Goal: Task Accomplishment & Management: Manage account settings

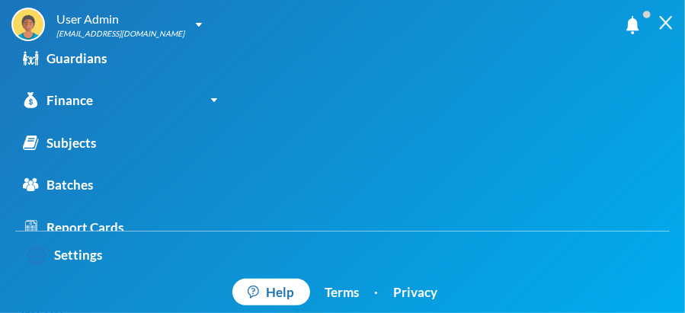
scroll to position [179, 0]
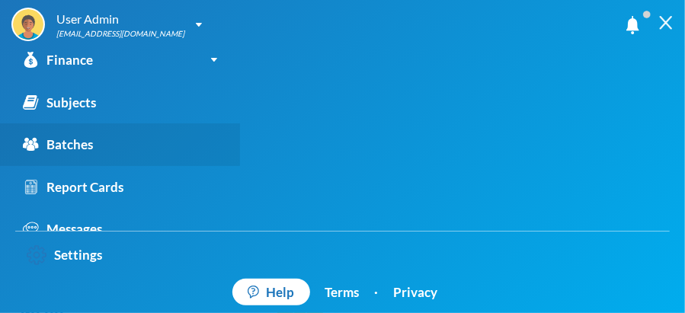
click at [138, 143] on link "Batches" at bounding box center [120, 145] width 240 height 43
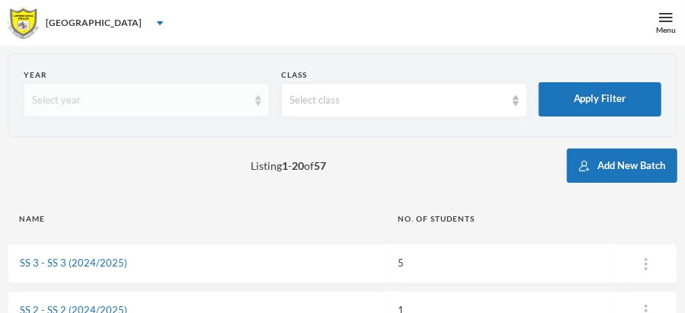
click at [256, 103] on img at bounding box center [258, 100] width 6 height 11
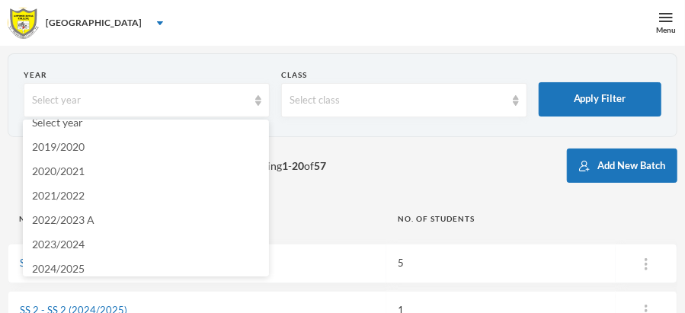
scroll to position [20, 0]
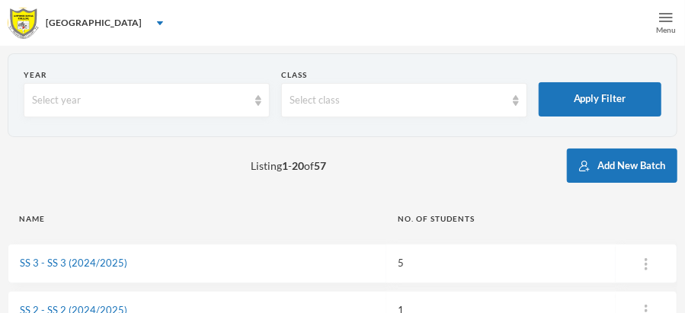
click at [668, 16] on img at bounding box center [666, 18] width 14 height 14
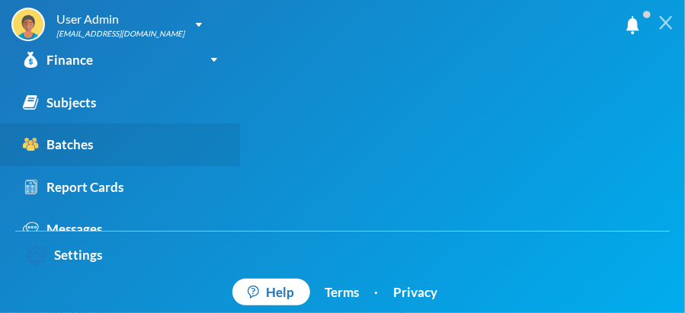
click at [70, 144] on div "Batches" at bounding box center [58, 145] width 70 height 20
click at [99, 138] on link "Batches" at bounding box center [120, 145] width 240 height 43
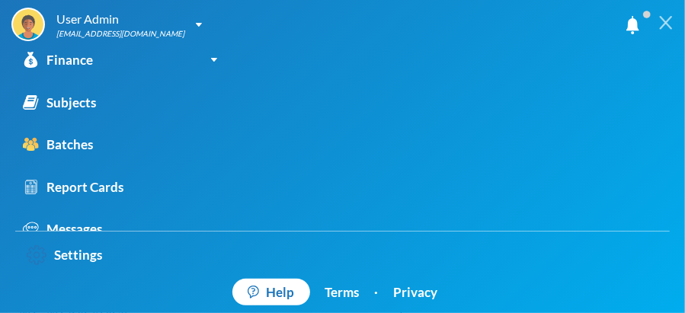
scroll to position [241, 0]
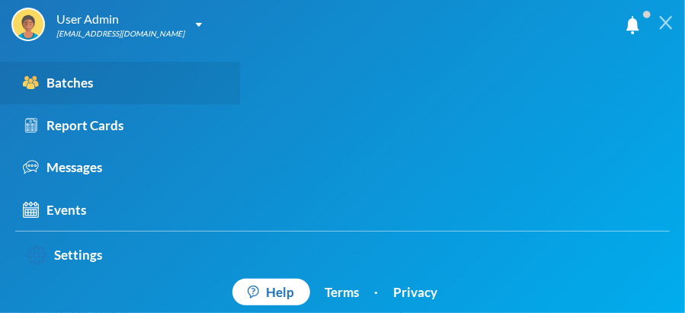
click at [83, 88] on div "Batches" at bounding box center [58, 83] width 70 height 20
click at [30, 73] on div "Batches" at bounding box center [58, 83] width 70 height 20
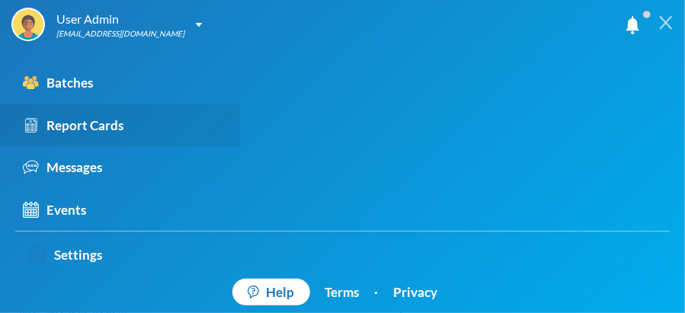
click at [94, 126] on div "Report Cards" at bounding box center [73, 126] width 101 height 20
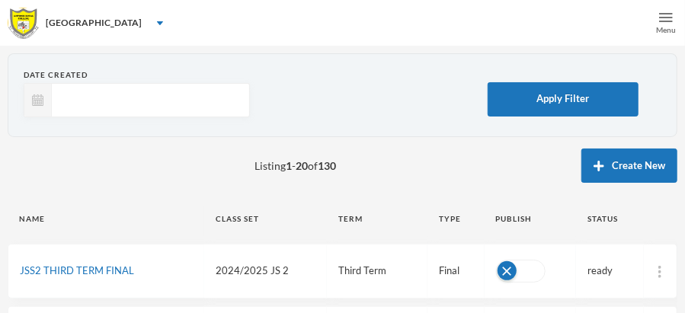
click at [665, 16] on img at bounding box center [666, 18] width 14 height 14
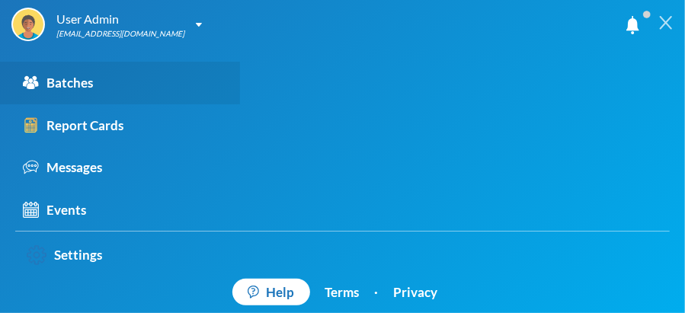
click at [72, 82] on div "Batches" at bounding box center [58, 83] width 70 height 20
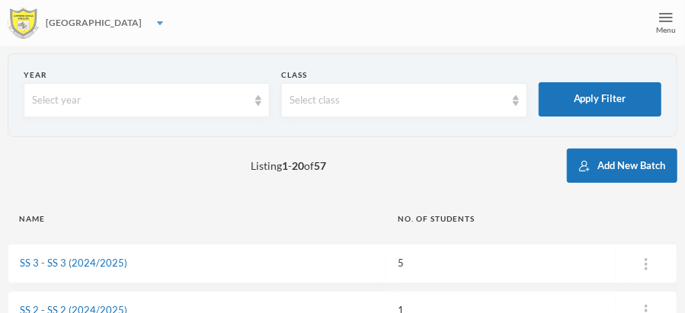
click at [157, 24] on img at bounding box center [160, 23] width 6 height 4
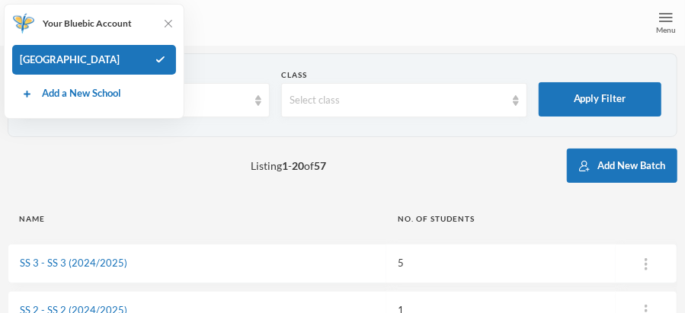
click at [260, 37] on div "[GEOGRAPHIC_DATA]" at bounding box center [342, 23] width 685 height 46
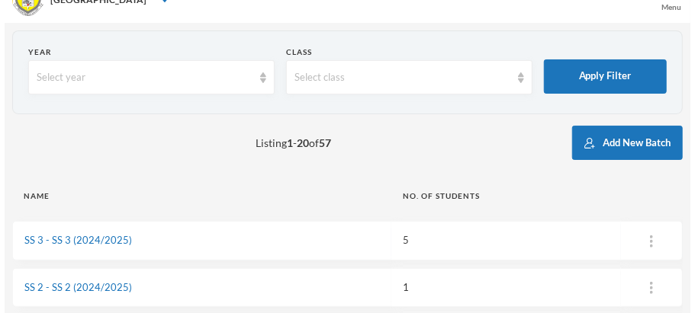
scroll to position [21, 0]
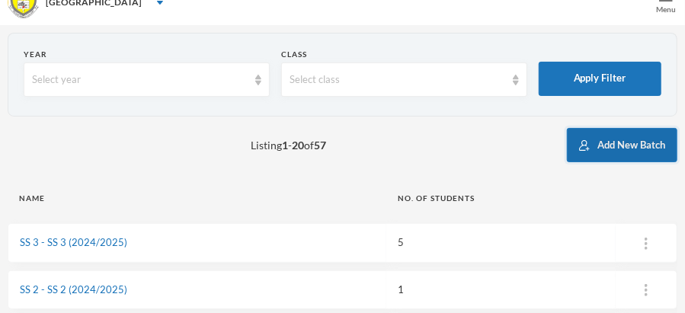
click at [606, 144] on button "Add New Batch" at bounding box center [622, 145] width 111 height 34
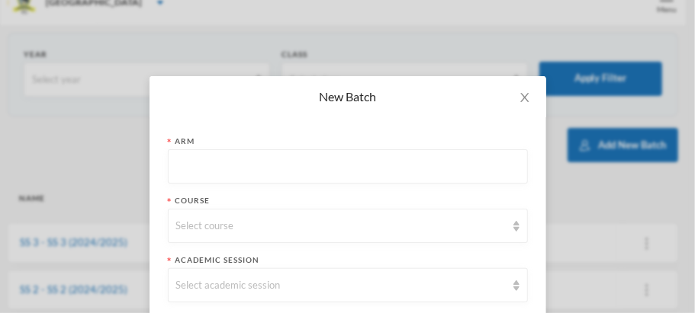
click at [210, 164] on input "text" at bounding box center [347, 167] width 343 height 34
type input "j"
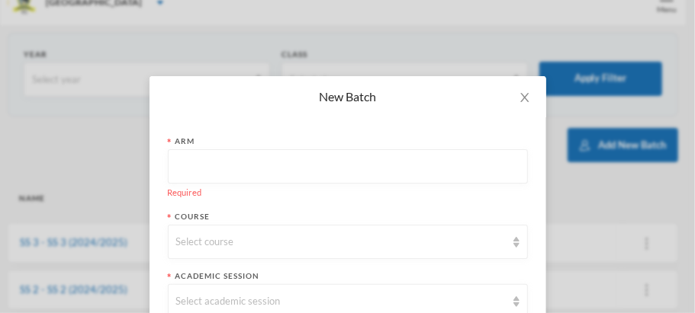
scroll to position [99, 0]
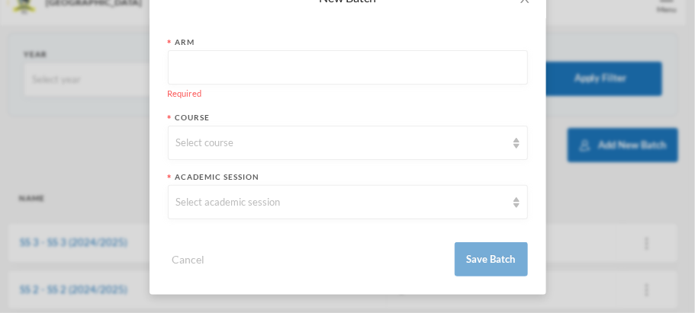
click at [181, 64] on input "text" at bounding box center [347, 68] width 343 height 34
type input "j"
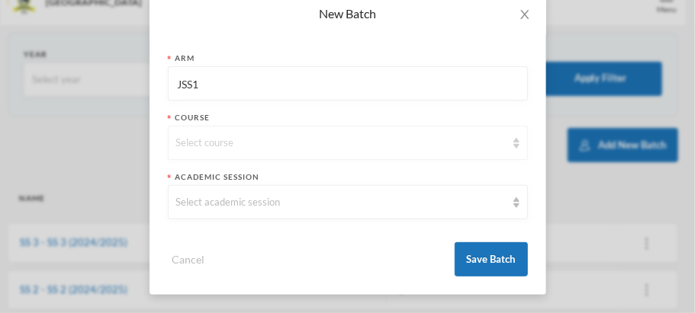
type input "JSS1"
click at [513, 146] on img at bounding box center [516, 143] width 6 height 11
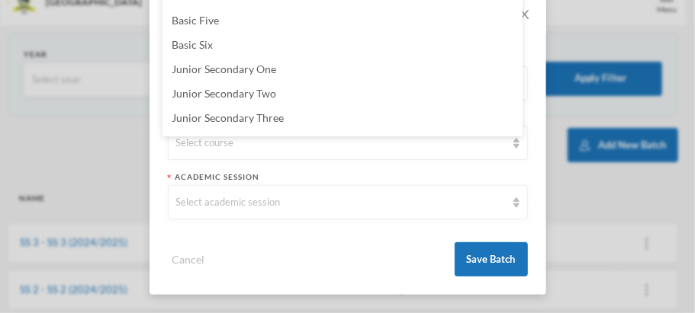
scroll to position [177, 0]
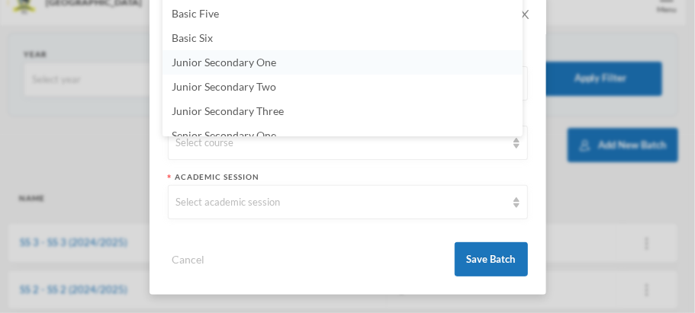
click at [271, 60] on span "Junior Secondary One" at bounding box center [224, 62] width 104 height 13
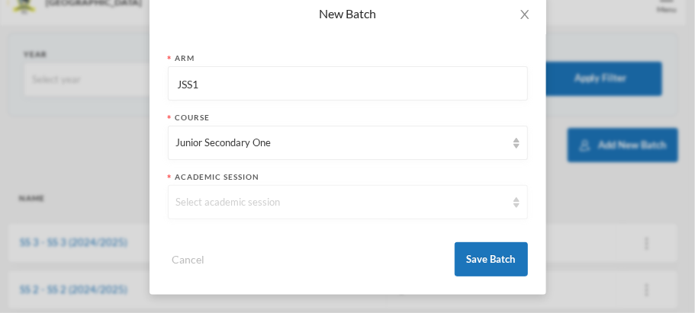
click at [513, 203] on img at bounding box center [516, 202] width 6 height 11
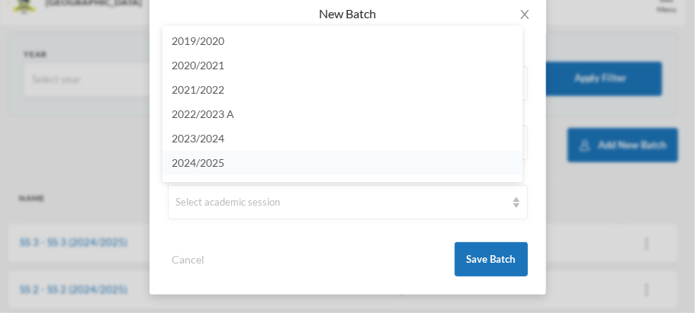
scroll to position [18, 0]
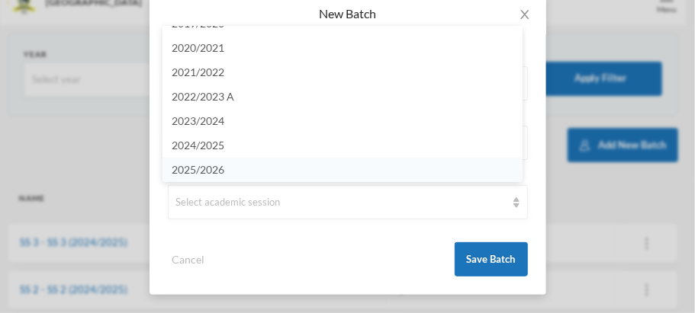
click at [417, 165] on li "2025/2026" at bounding box center [342, 170] width 360 height 24
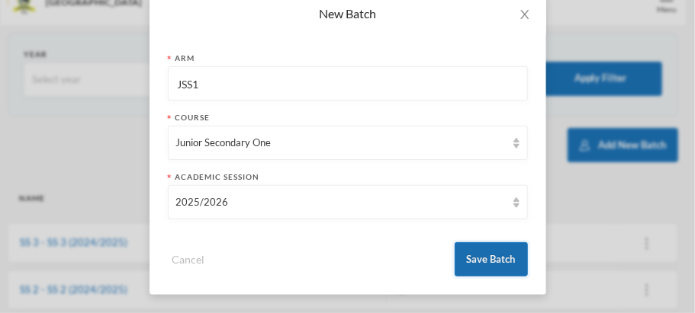
click at [489, 255] on button "Save Batch" at bounding box center [490, 259] width 73 height 34
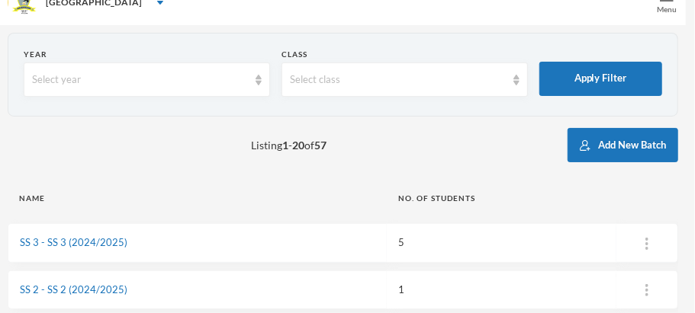
scroll to position [7, 0]
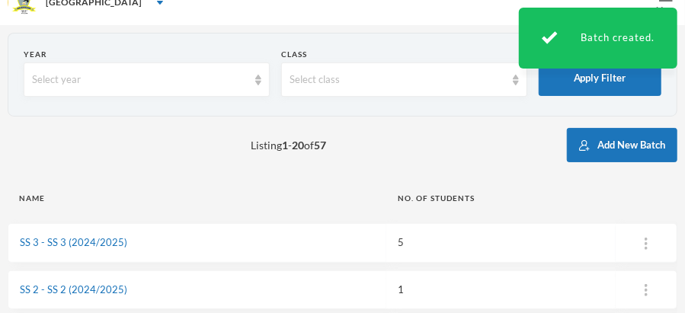
click at [482, 130] on div "Listing 1 - 20 of 57 Add New Batch" at bounding box center [343, 145] width 670 height 34
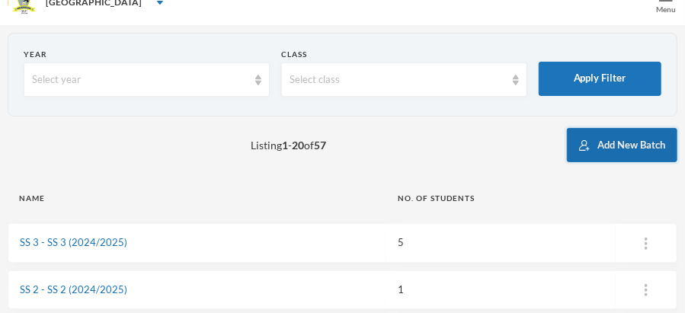
click at [621, 143] on button "Add New Batch" at bounding box center [622, 145] width 111 height 34
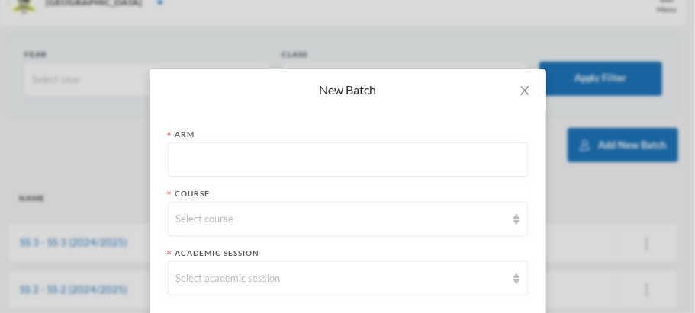
click at [218, 151] on input "text" at bounding box center [347, 160] width 343 height 34
type input "JSS2"
click at [513, 220] on img at bounding box center [516, 219] width 6 height 11
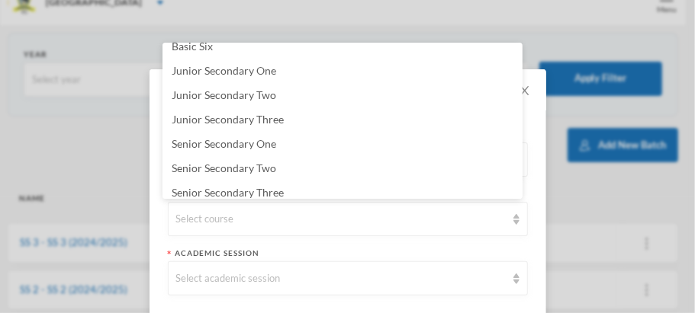
scroll to position [239, 0]
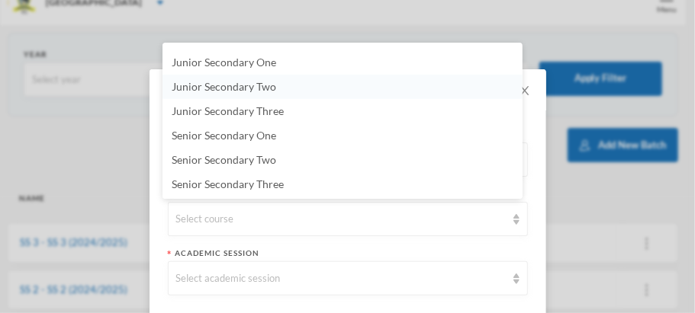
click at [297, 83] on li "Junior Secondary Two" at bounding box center [342, 87] width 360 height 24
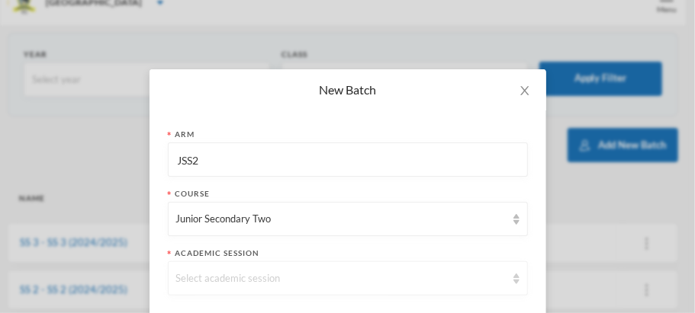
click at [513, 278] on img at bounding box center [516, 279] width 6 height 11
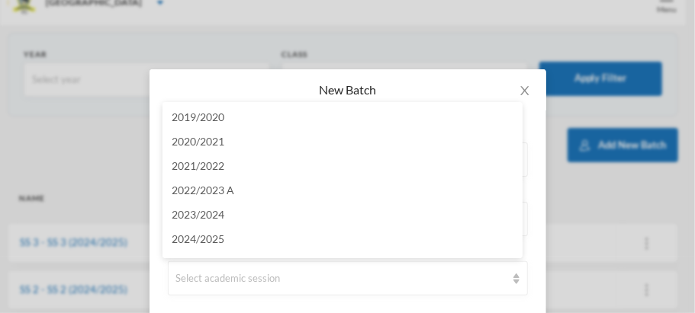
scroll to position [20, 0]
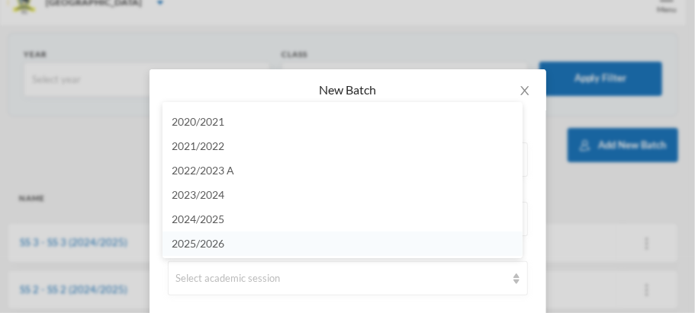
click at [205, 244] on span "2025/2026" at bounding box center [198, 243] width 53 height 13
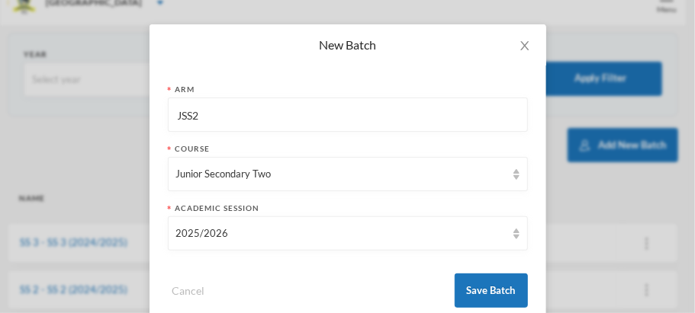
scroll to position [83, 0]
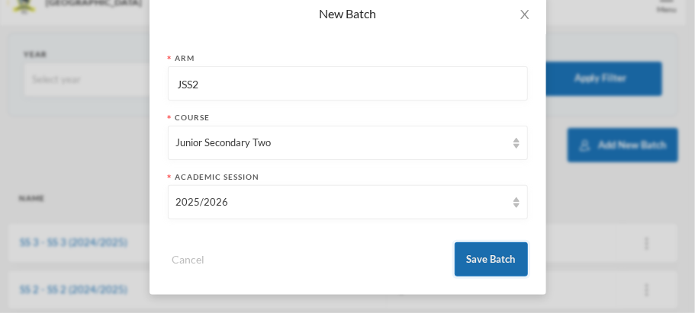
click at [485, 255] on button "Save Batch" at bounding box center [490, 259] width 73 height 34
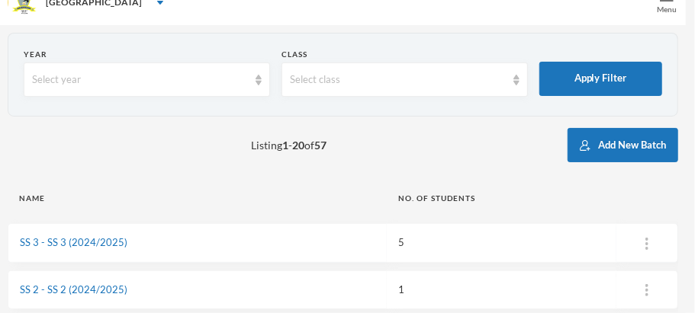
scroll to position [7, 0]
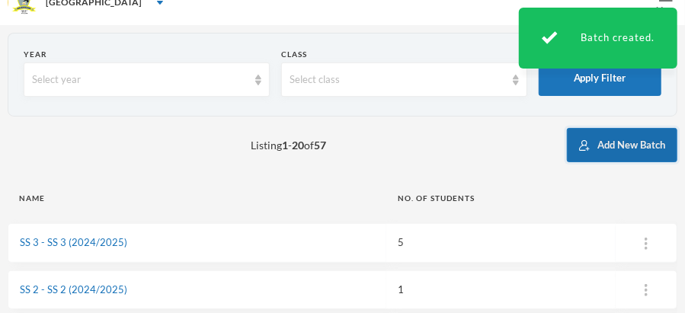
click at [620, 143] on button "Add New Batch" at bounding box center [622, 145] width 111 height 34
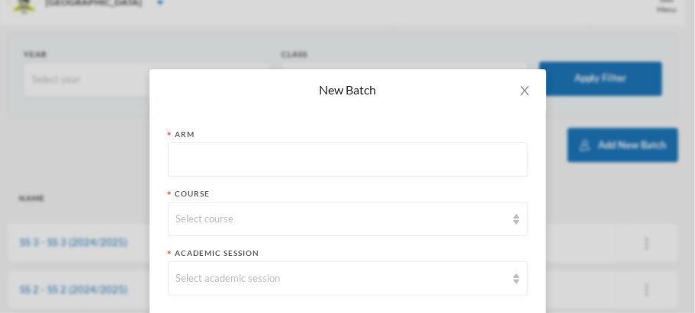
click at [191, 155] on input "text" at bounding box center [347, 160] width 343 height 34
type input "SS3"
click at [513, 223] on img at bounding box center [516, 219] width 6 height 11
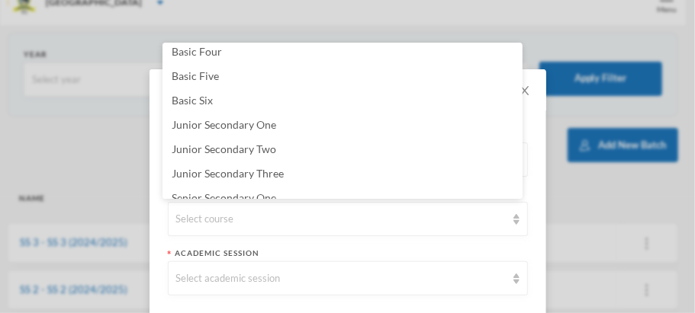
scroll to position [239, 0]
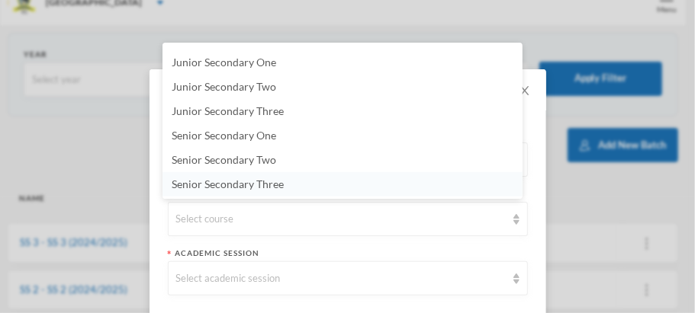
click at [329, 182] on li "Senior Secondary Three" at bounding box center [342, 184] width 360 height 24
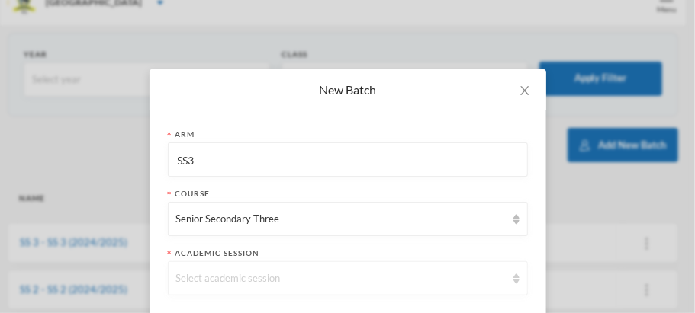
click at [513, 281] on img at bounding box center [516, 279] width 6 height 11
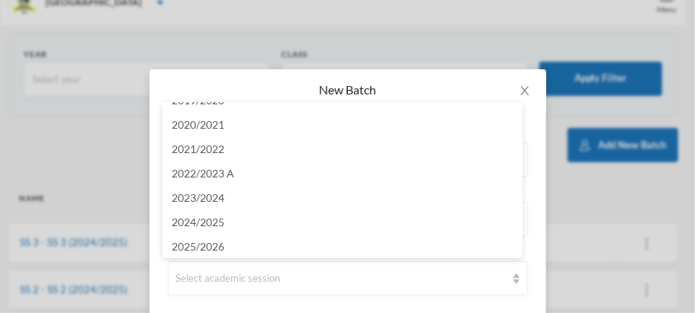
scroll to position [20, 0]
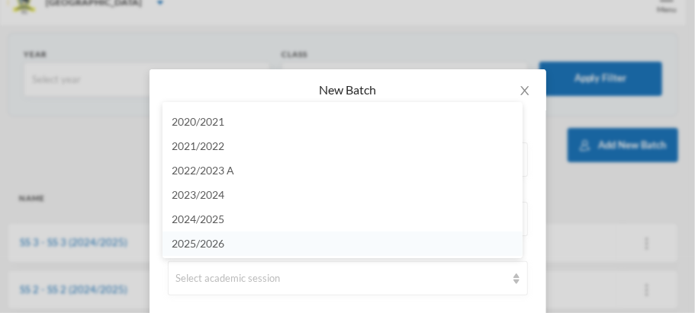
click at [237, 243] on li "2025/2026" at bounding box center [342, 244] width 360 height 24
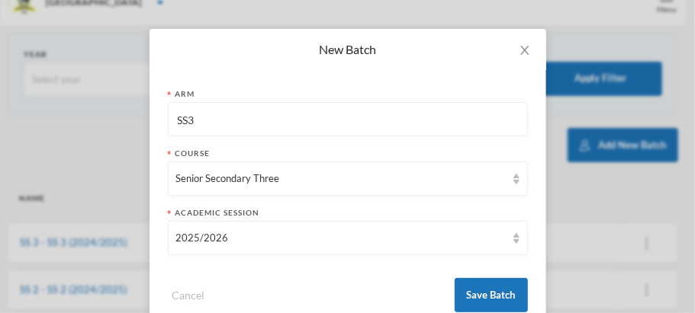
scroll to position [83, 0]
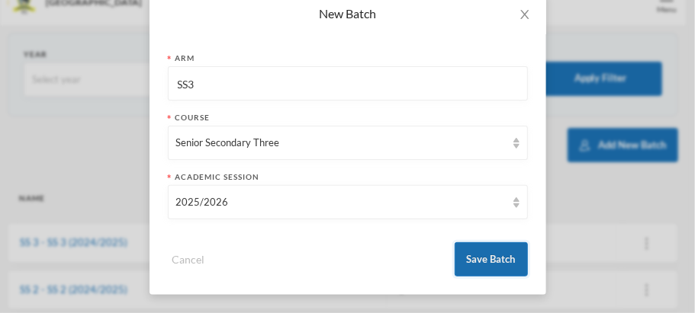
click at [502, 265] on button "Save Batch" at bounding box center [490, 259] width 73 height 34
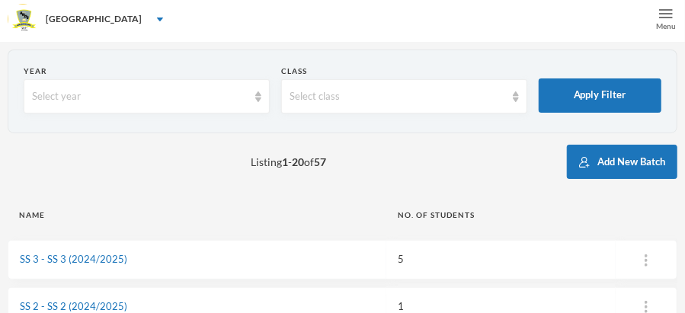
scroll to position [0, 0]
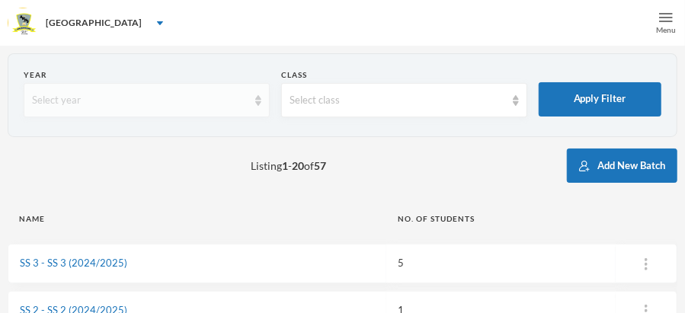
click at [258, 102] on img at bounding box center [258, 100] width 6 height 11
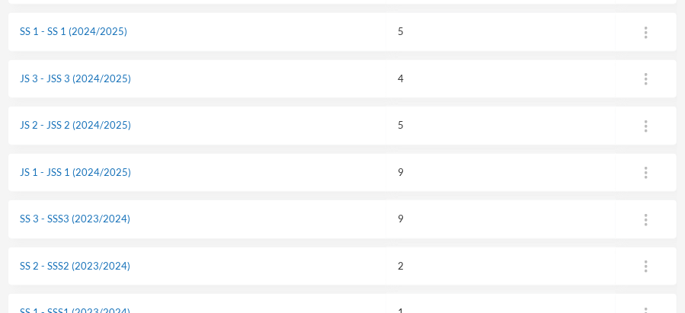
scroll to position [341, 0]
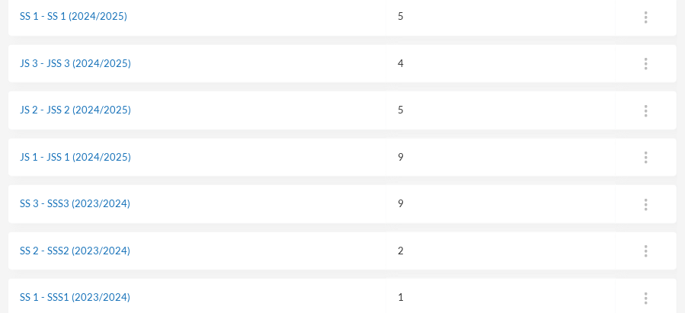
drag, startPoint x: 685, startPoint y: 115, endPoint x: 683, endPoint y: 88, distance: 27.5
click at [683, 88] on div "Year Select year Class Select class Apply Filter Listing 1 - 20 of 57 Add New B…" at bounding box center [342, 316] width 685 height 1222
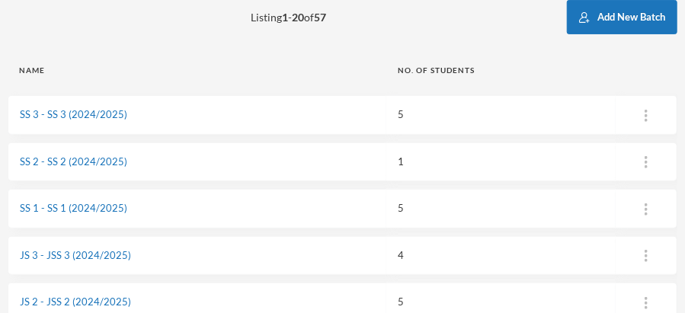
scroll to position [151, 0]
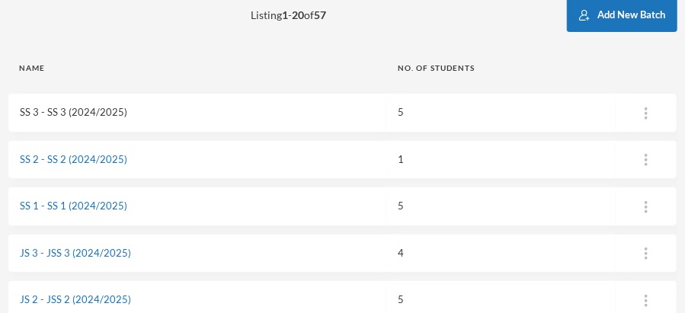
click at [91, 112] on link "SS 3 - SS 3 (2024/2025)" at bounding box center [73, 112] width 107 height 12
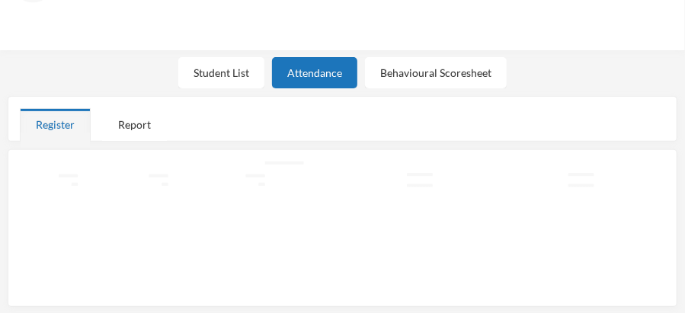
scroll to position [151, 0]
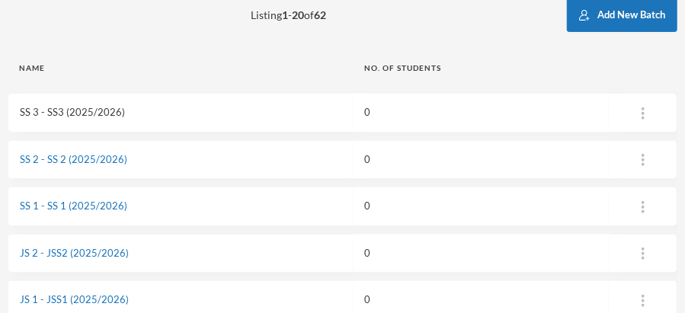
click at [65, 107] on link "SS 3 - SS3 (2025/2026)" at bounding box center [72, 112] width 105 height 12
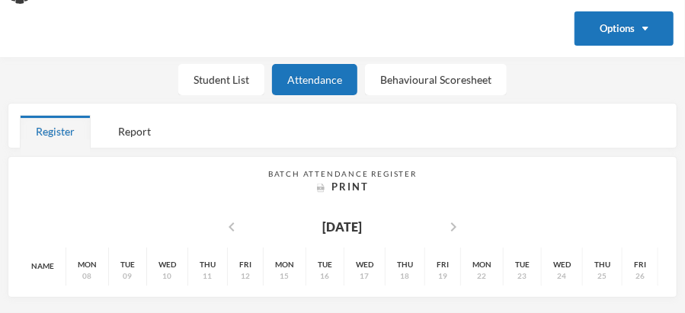
scroll to position [75, 0]
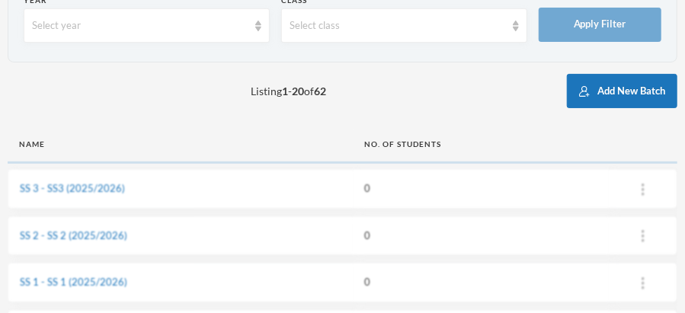
scroll to position [151, 0]
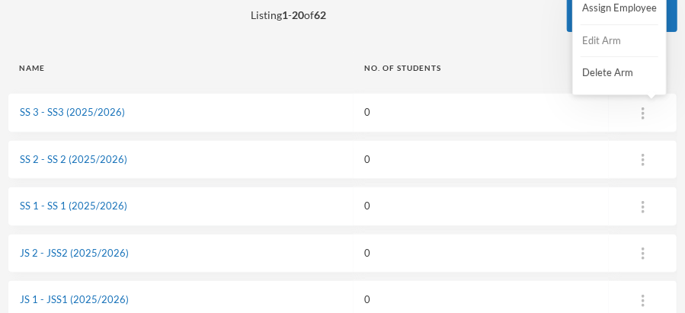
click at [619, 39] on button "Edit Arm" at bounding box center [611, 40] width 61 height 27
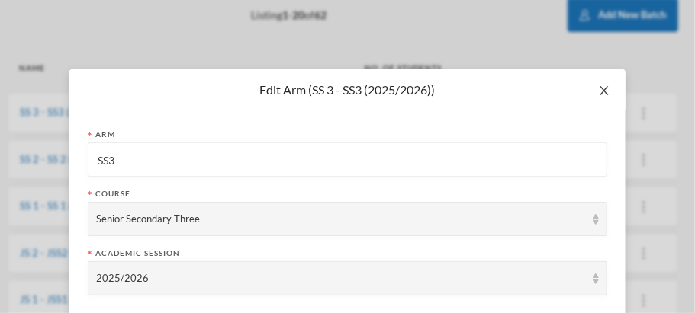
click at [598, 88] on icon "icon: close" at bounding box center [604, 91] width 12 height 12
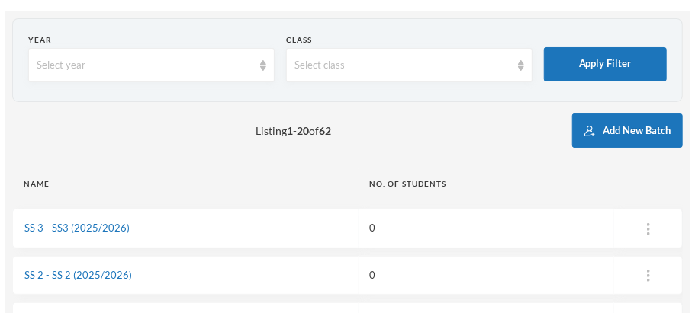
scroll to position [21, 0]
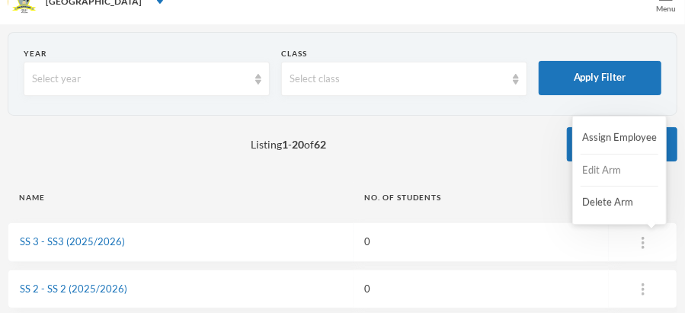
click at [621, 166] on button "Edit Arm" at bounding box center [611, 170] width 61 height 27
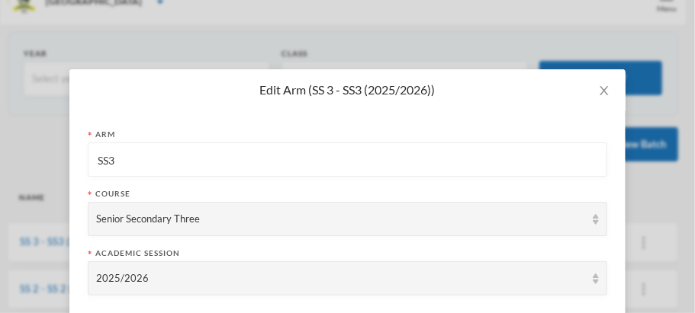
click at [666, 107] on div "Edit Arm (SS 3 - SS3 (2025/2026)) Arm SS3 Course Senior Secondary Three Academi…" at bounding box center [347, 156] width 695 height 313
click at [665, 109] on div "Edit Arm (SS 3 - SS3 (2025/2026)) Arm SS3 Course Senior Secondary Three Academi…" at bounding box center [347, 156] width 695 height 313
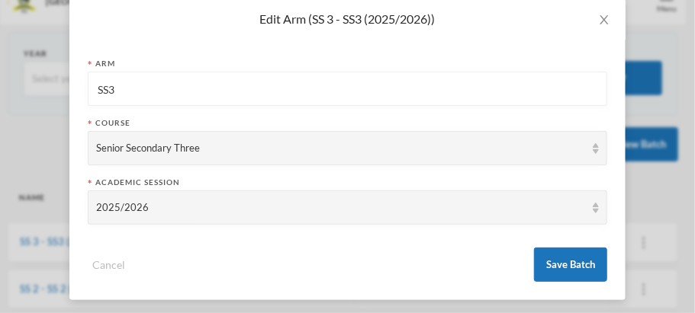
scroll to position [83, 0]
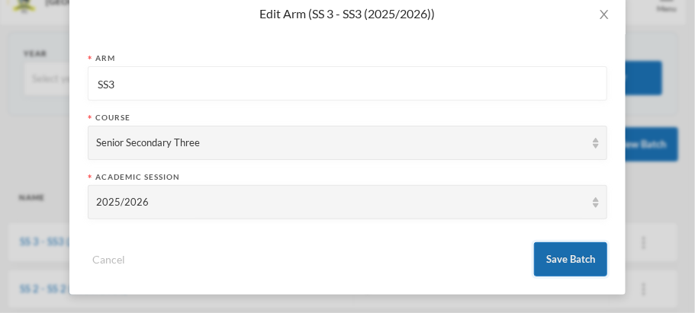
click at [556, 261] on button "Save Batch" at bounding box center [570, 259] width 73 height 34
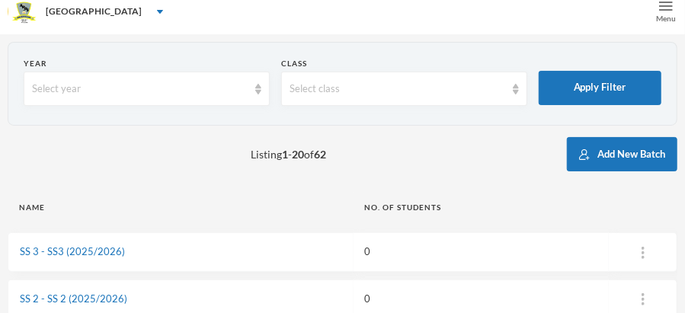
scroll to position [0, 0]
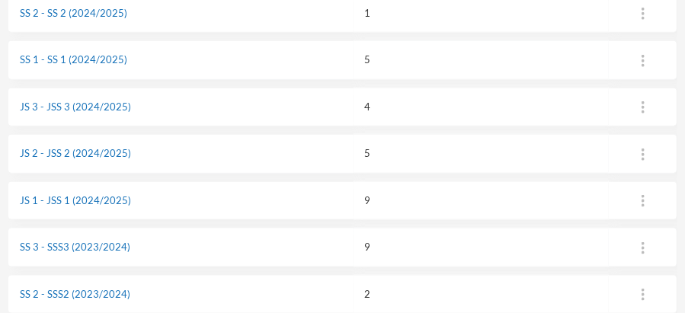
scroll to position [590, 0]
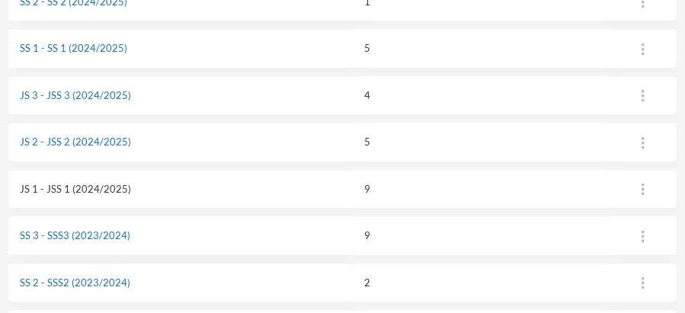
click at [88, 183] on link "JS 1 - JSS 1 (2024/2025)" at bounding box center [75, 189] width 111 height 12
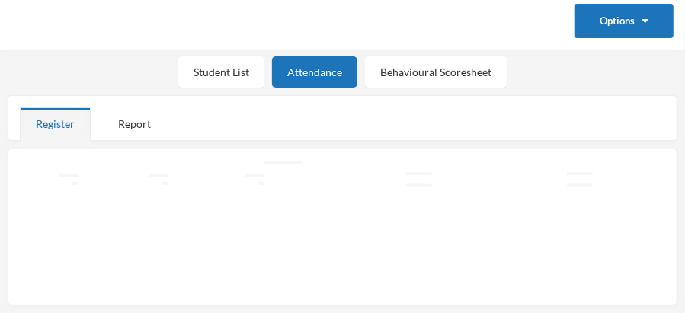
scroll to position [73, 0]
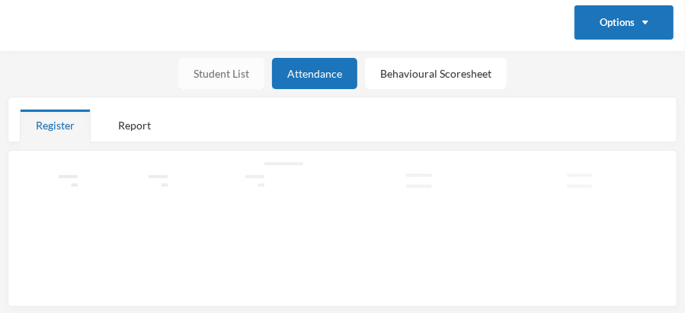
click at [232, 74] on div "Student List" at bounding box center [221, 73] width 86 height 31
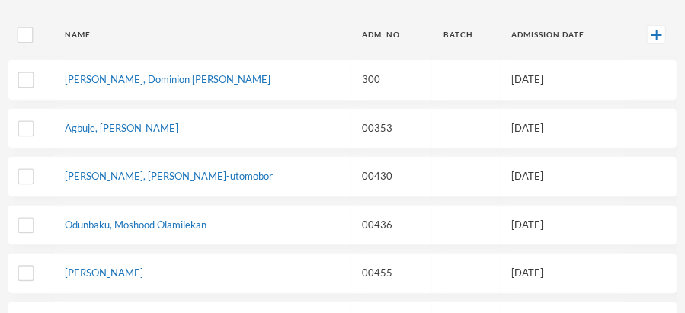
scroll to position [215, 0]
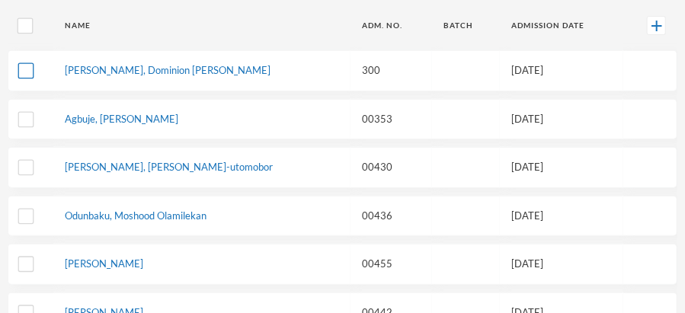
click at [24, 69] on input "checkbox" at bounding box center [26, 71] width 16 height 16
checkbox input "true"
click at [25, 117] on input "checkbox" at bounding box center [26, 119] width 16 height 16
checkbox input "true"
click at [24, 165] on input "checkbox" at bounding box center [26, 168] width 16 height 16
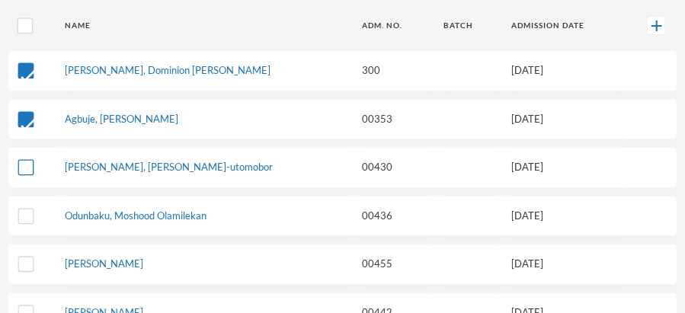
checkbox input "true"
click at [24, 214] on input "checkbox" at bounding box center [26, 216] width 16 height 16
checkbox input "true"
click at [23, 257] on input "checkbox" at bounding box center [26, 265] width 16 height 16
checkbox input "true"
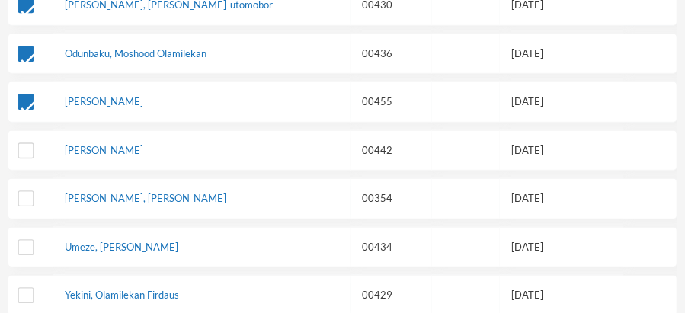
scroll to position [387, 0]
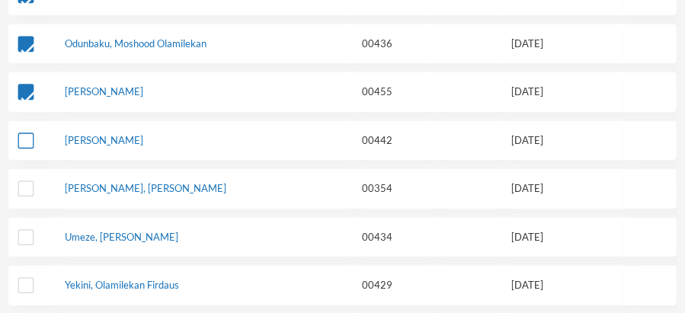
click at [25, 136] on input "checkbox" at bounding box center [26, 141] width 16 height 16
checkbox input "true"
click at [23, 184] on input "checkbox" at bounding box center [26, 189] width 16 height 16
checkbox input "true"
click at [24, 233] on input "checkbox" at bounding box center [26, 237] width 16 height 16
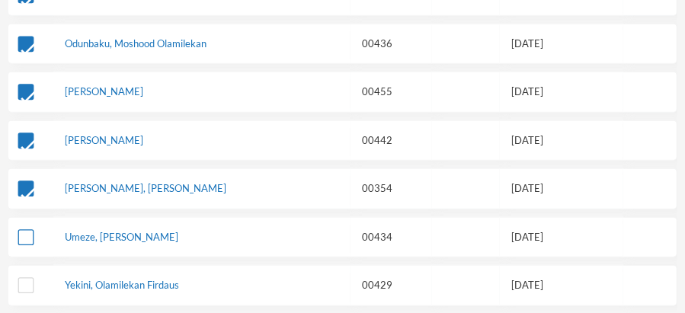
checkbox input "true"
click at [24, 278] on input "checkbox" at bounding box center [26, 286] width 16 height 16
checkbox input "true"
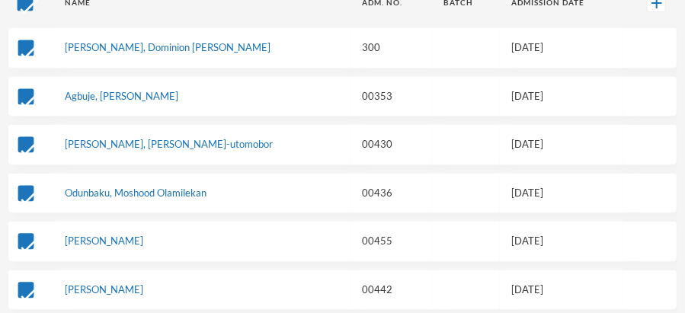
scroll to position [240, 0]
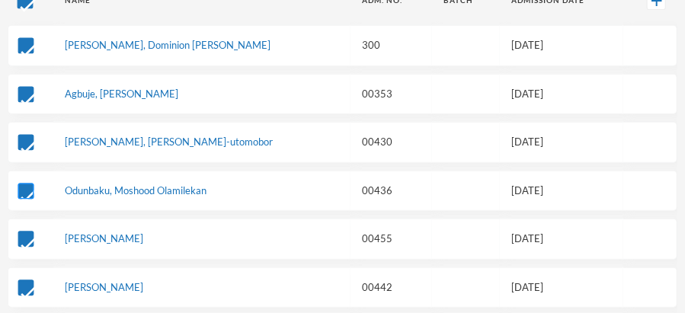
click at [30, 189] on input "checkbox" at bounding box center [26, 191] width 16 height 16
checkbox input "false"
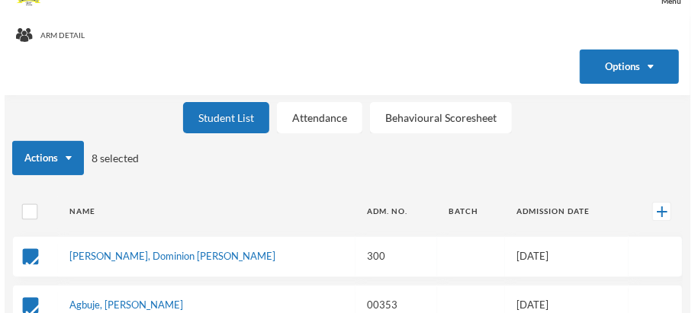
scroll to position [24, 0]
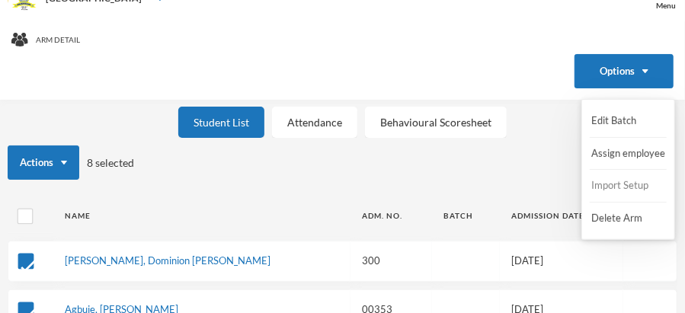
click at [617, 184] on button "Import Setup" at bounding box center [620, 185] width 61 height 27
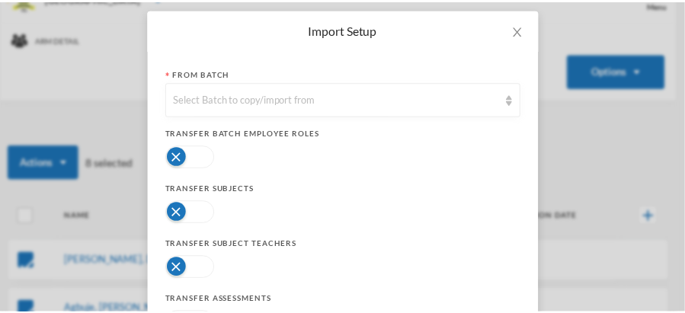
scroll to position [66, 0]
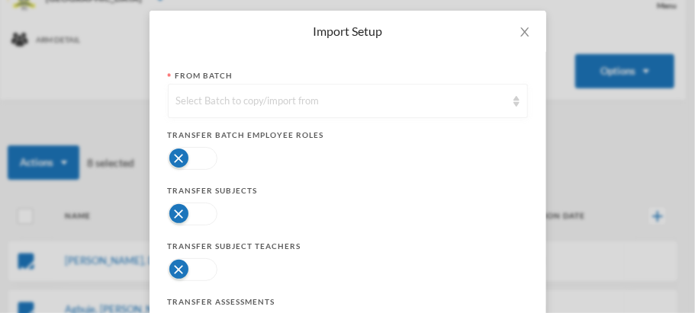
click at [513, 101] on img at bounding box center [516, 101] width 6 height 11
click at [521, 30] on icon "icon: close" at bounding box center [524, 32] width 12 height 12
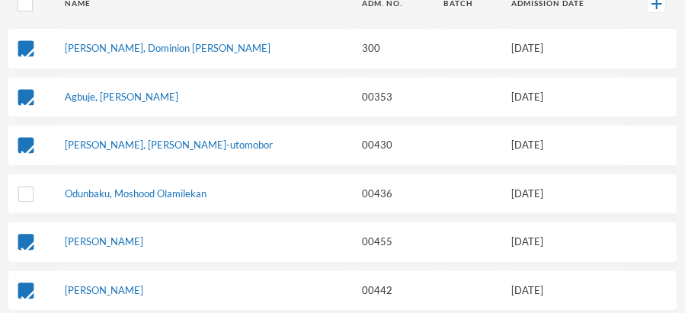
scroll to position [239, 0]
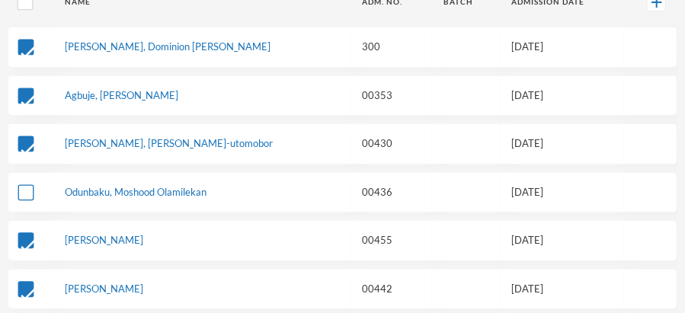
click at [27, 188] on input "checkbox" at bounding box center [26, 192] width 16 height 16
checkbox input "true"
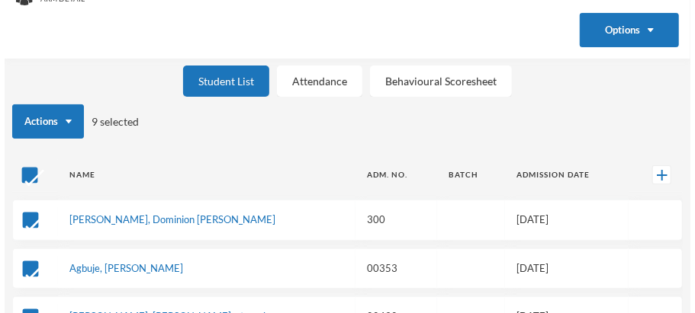
scroll to position [59, 0]
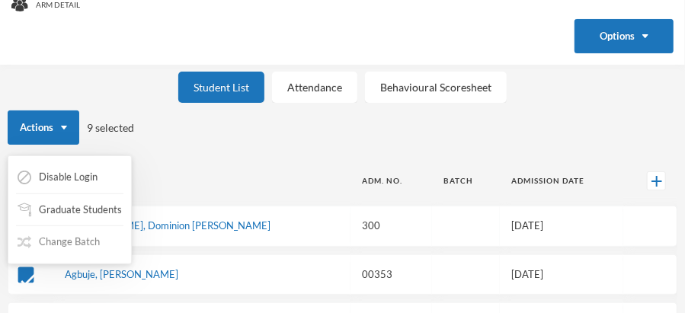
click at [74, 243] on button "Change Batch" at bounding box center [58, 242] width 85 height 27
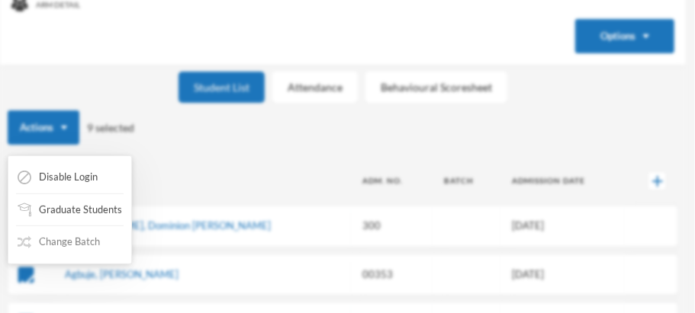
scroll to position [30, 0]
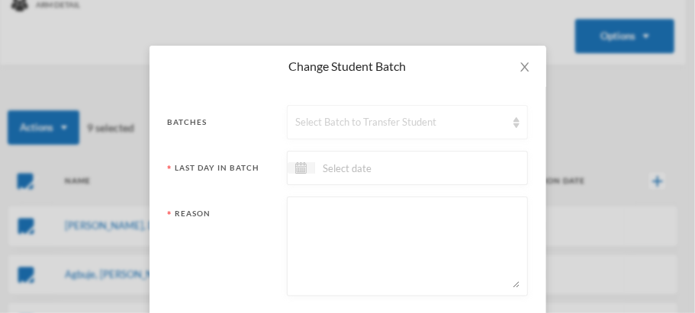
click at [513, 123] on img at bounding box center [516, 122] width 6 height 11
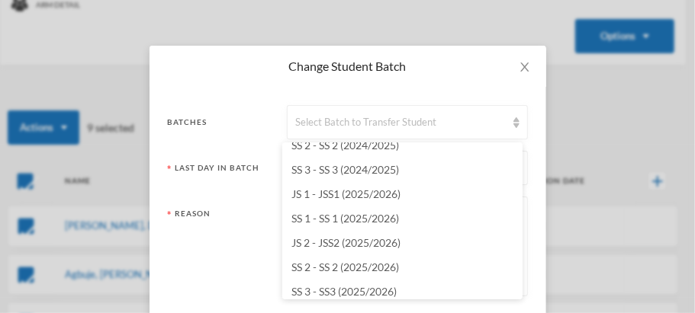
scroll to position [1386, 0]
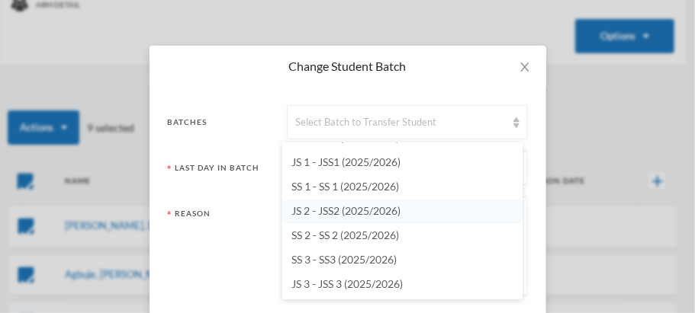
click at [369, 211] on span "JS 2 - JSS2 (2025/2026)" at bounding box center [345, 210] width 109 height 13
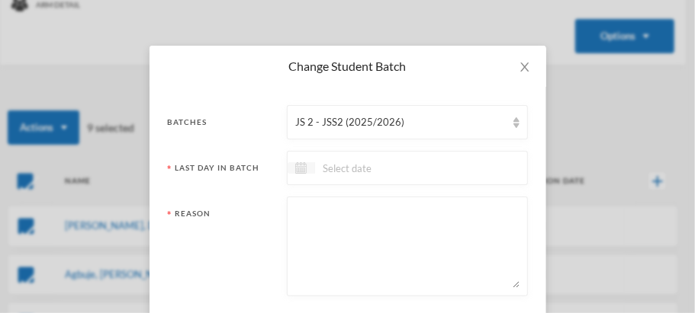
click at [296, 168] on img at bounding box center [300, 167] width 11 height 11
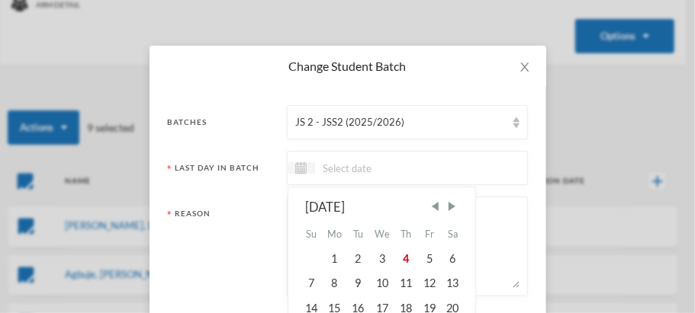
click at [315, 167] on input at bounding box center [379, 168] width 128 height 18
click at [315, 168] on input at bounding box center [379, 168] width 128 height 18
click at [295, 171] on img at bounding box center [300, 167] width 11 height 11
click at [430, 205] on span "Previous Month" at bounding box center [435, 207] width 14 height 14
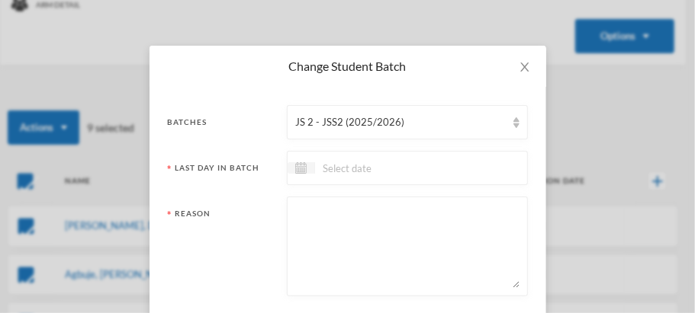
scroll to position [34, 0]
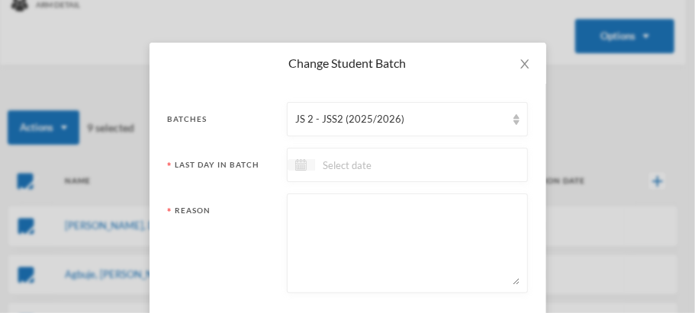
click at [297, 167] on img at bounding box center [300, 164] width 11 height 11
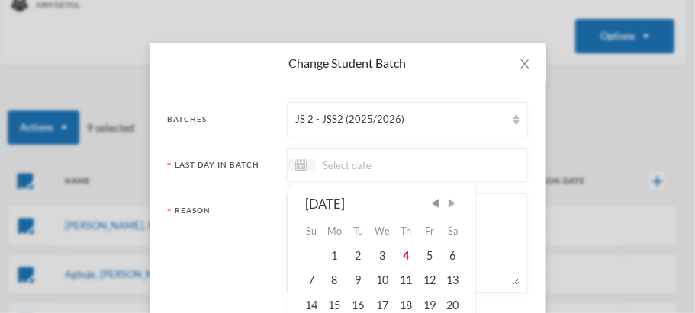
click at [449, 202] on span "Next Month" at bounding box center [451, 204] width 14 height 14
click at [432, 201] on span "Previous Month" at bounding box center [435, 204] width 14 height 14
click at [446, 202] on span "Next Month" at bounding box center [451, 204] width 14 height 14
click at [432, 201] on span "Previous Month" at bounding box center [435, 204] width 14 height 14
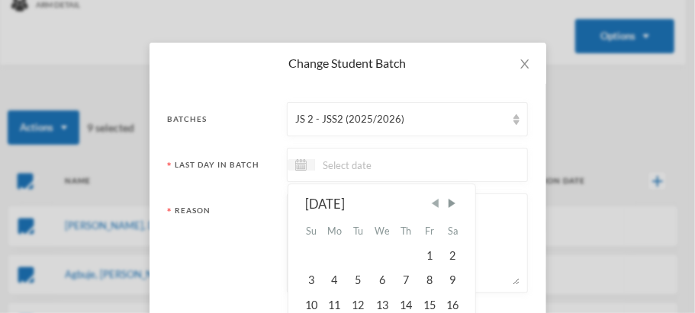
click at [432, 201] on span "Previous Month" at bounding box center [435, 204] width 14 height 14
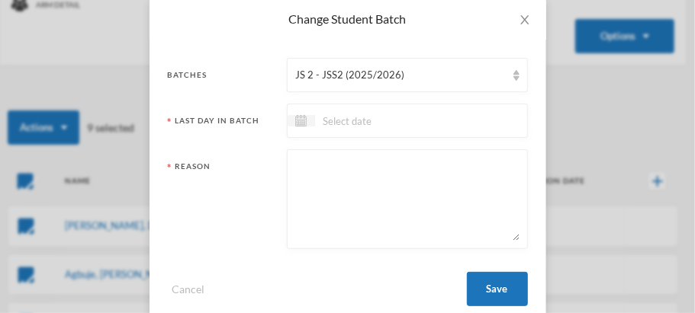
scroll to position [81, 0]
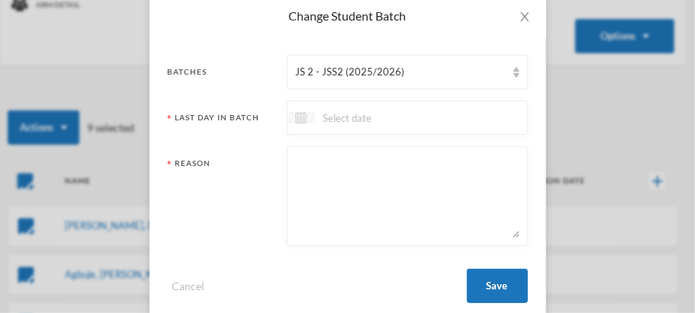
click at [296, 117] on img at bounding box center [300, 117] width 11 height 11
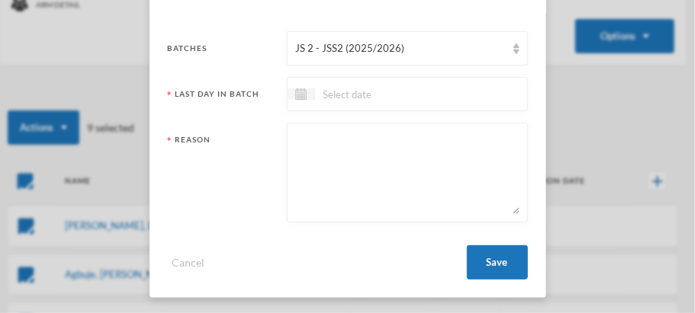
scroll to position [107, 0]
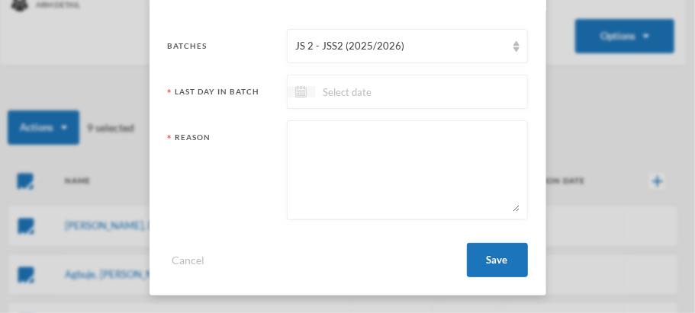
click at [295, 94] on img at bounding box center [300, 91] width 11 height 11
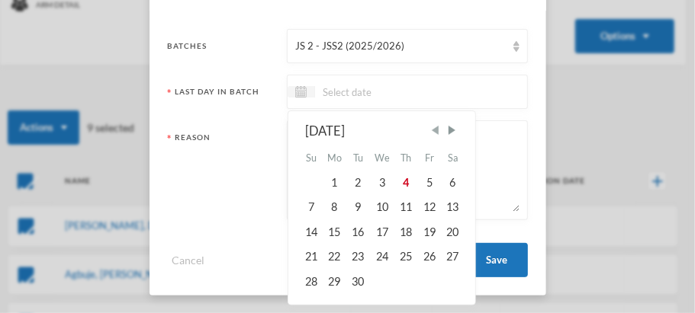
click at [433, 129] on span "Previous Month" at bounding box center [435, 131] width 14 height 14
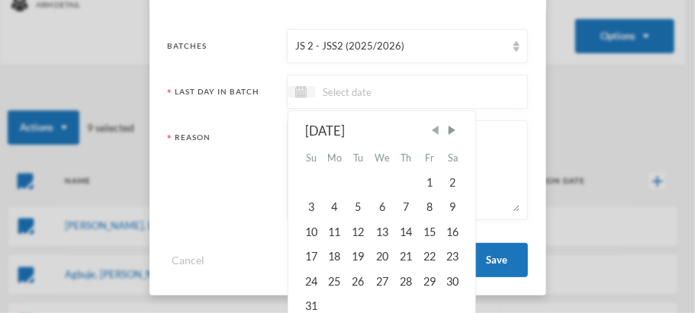
click at [433, 129] on span "Previous Month" at bounding box center [435, 131] width 14 height 14
click at [424, 255] on div "25" at bounding box center [429, 257] width 23 height 24
type input "25/07/2025"
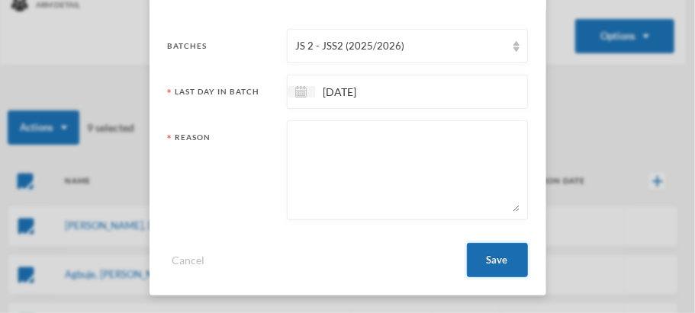
click at [498, 254] on button "Save" at bounding box center [497, 260] width 61 height 34
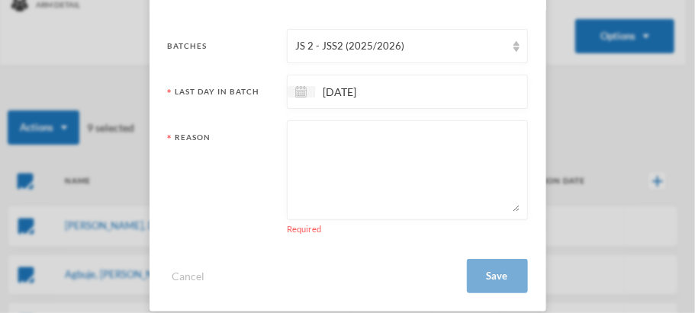
click at [302, 136] on textarea at bounding box center [406, 170] width 223 height 83
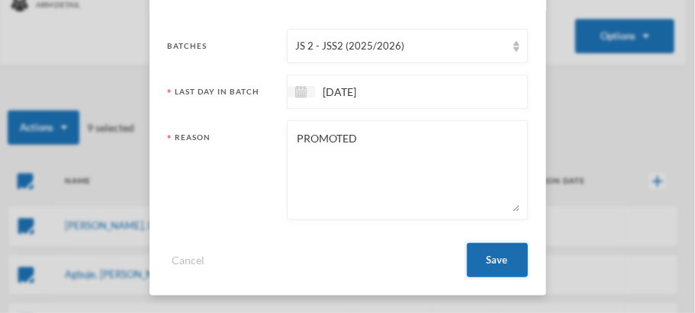
type textarea "PROMOTED"
click at [493, 260] on button "Save" at bounding box center [497, 260] width 61 height 34
checkbox input "false"
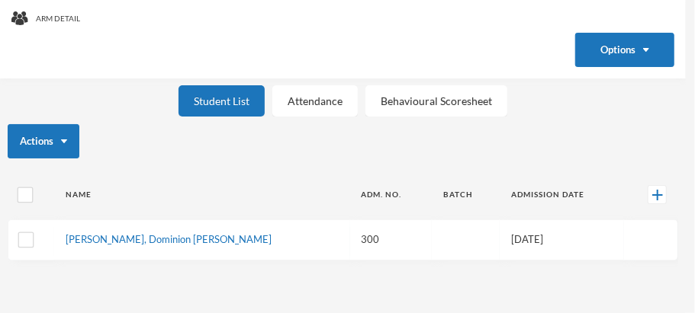
scroll to position [37, 0]
click at [493, 260] on div "Change Student Batch Batches JS 2 - JSS2 (2025/2026) Last Day In Batch 25/07/20…" at bounding box center [347, 156] width 695 height 313
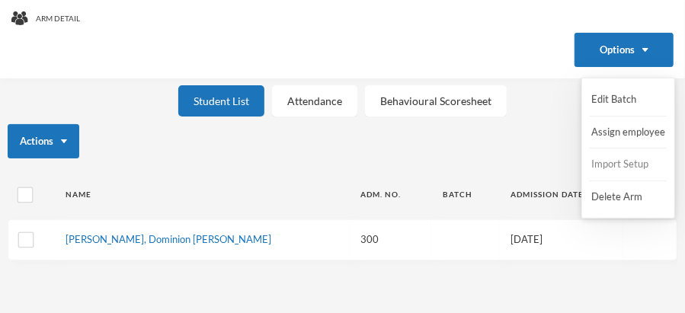
click at [604, 164] on button "Import Setup" at bounding box center [620, 164] width 61 height 27
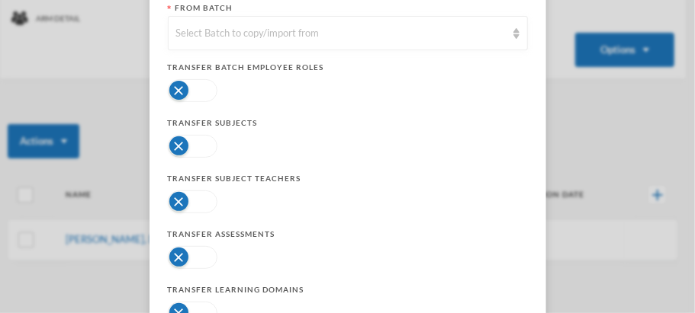
scroll to position [136, 0]
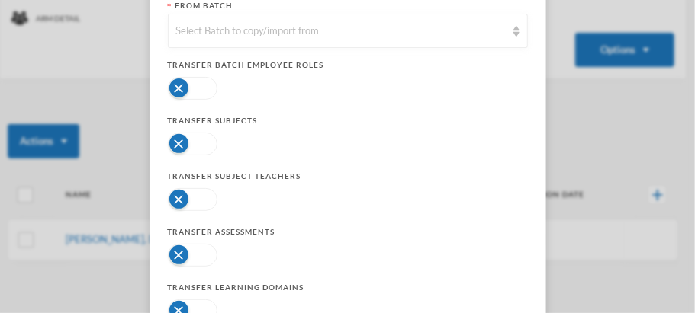
drag, startPoint x: 178, startPoint y: 138, endPoint x: 186, endPoint y: 139, distance: 7.7
click at [186, 139] on button "button" at bounding box center [193, 144] width 50 height 23
click at [173, 252] on button "button" at bounding box center [193, 255] width 50 height 23
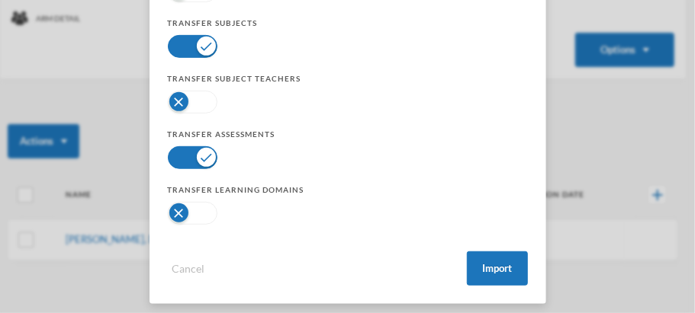
scroll to position [239, 0]
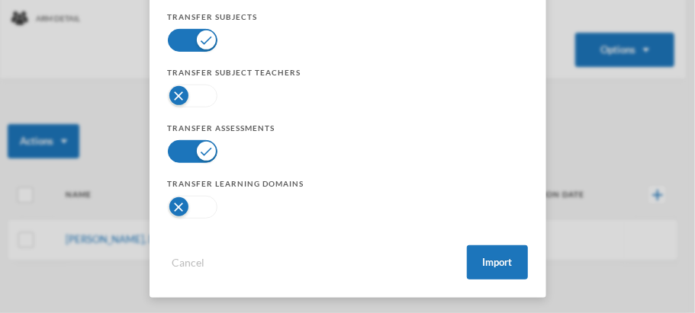
click at [173, 208] on button "button" at bounding box center [193, 207] width 50 height 23
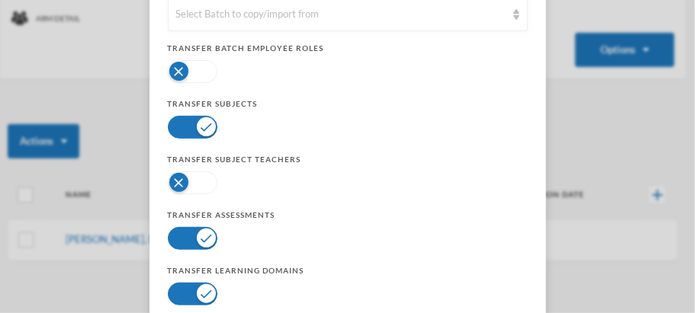
scroll to position [148, 0]
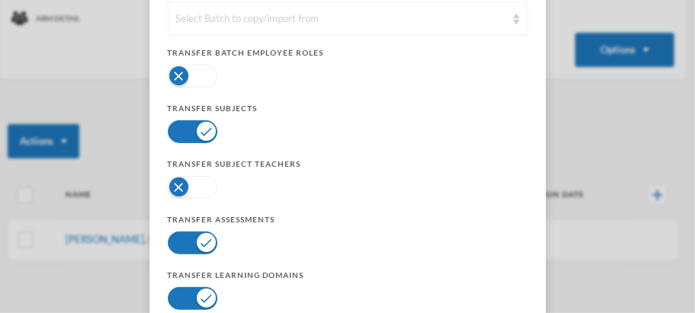
click at [513, 21] on img at bounding box center [516, 19] width 6 height 11
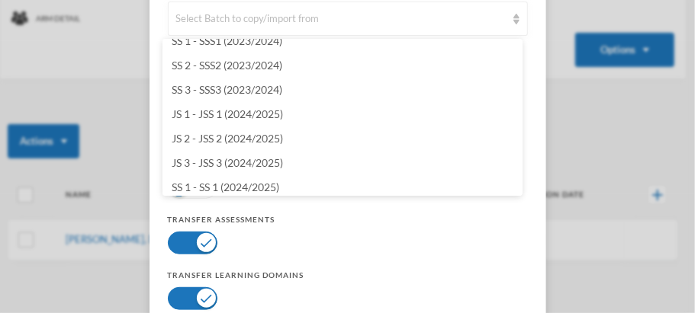
scroll to position [1201, 0]
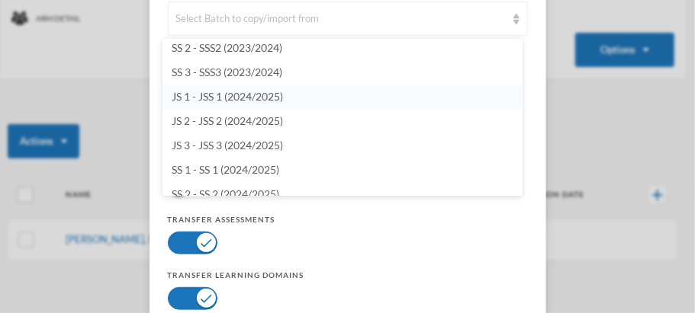
click at [297, 97] on li "JS 1 - JSS 1 (2024/2025)" at bounding box center [342, 97] width 360 height 24
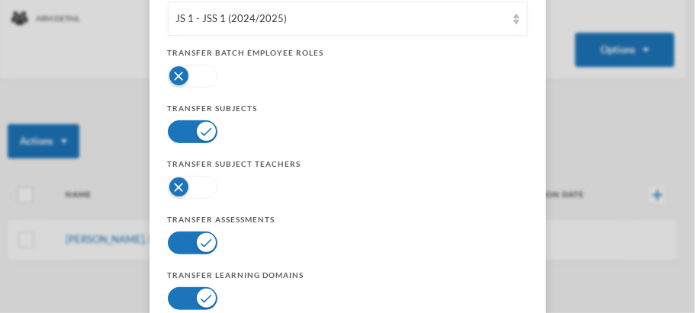
click at [175, 188] on button "button" at bounding box center [193, 187] width 50 height 23
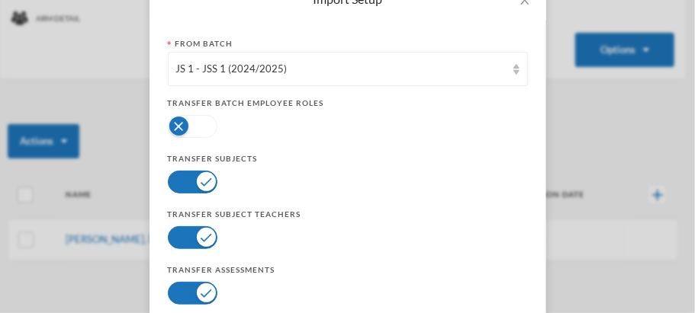
scroll to position [96, 0]
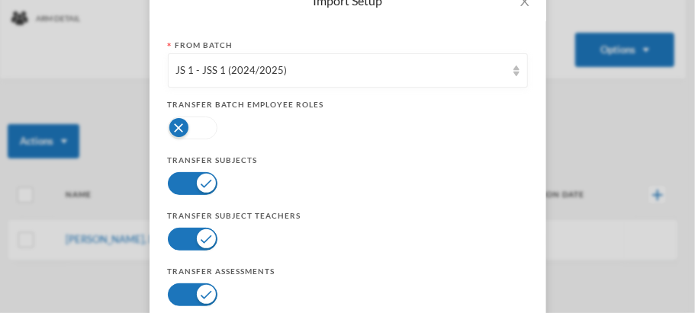
click at [173, 127] on button "button" at bounding box center [193, 128] width 50 height 23
click at [513, 72] on img at bounding box center [516, 71] width 6 height 11
click at [598, 92] on div "Import Setup From Batch JS 1 - JSS 1 (2024/2025) Transfer Batch Employee Roles …" at bounding box center [347, 156] width 695 height 313
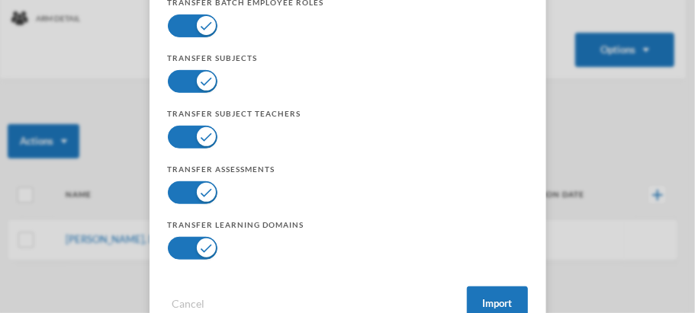
scroll to position [242, 0]
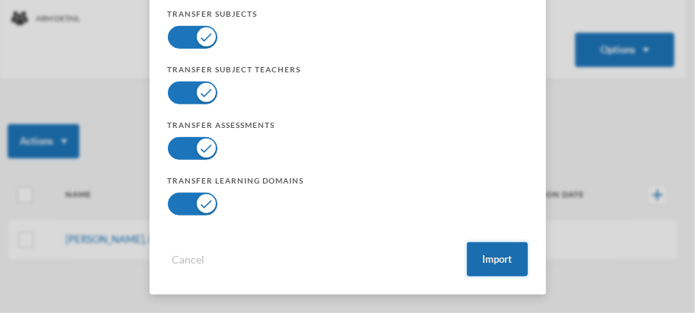
click at [497, 258] on button "Import" at bounding box center [497, 259] width 61 height 34
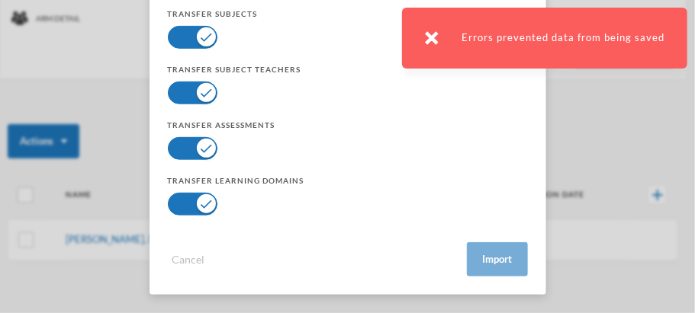
click at [593, 33] on div "Errors prevented data from being saved" at bounding box center [544, 38] width 285 height 61
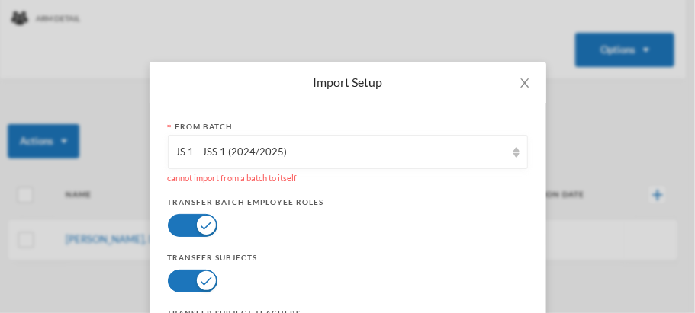
scroll to position [6, 0]
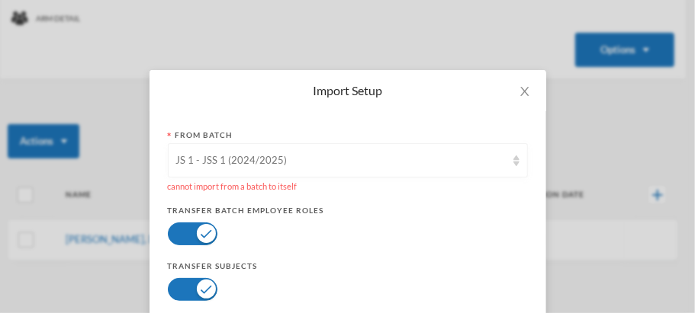
click at [513, 161] on img at bounding box center [516, 161] width 6 height 11
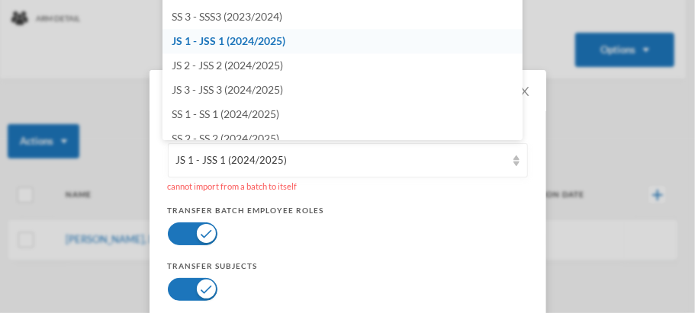
scroll to position [1386, 0]
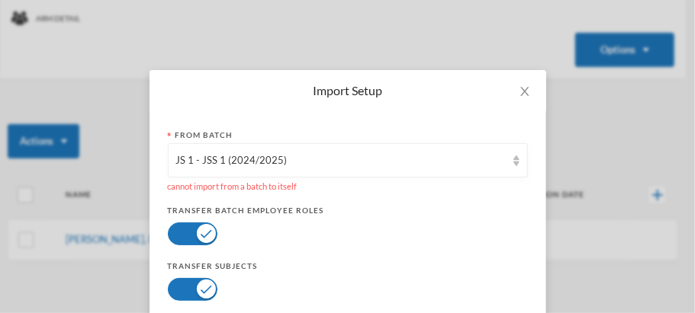
click at [626, 91] on div "Import Setup From Batch JS 1 - JSS 1 (2024/2025) cannot import from a batch to …" at bounding box center [347, 156] width 695 height 313
click at [513, 160] on img at bounding box center [516, 161] width 6 height 11
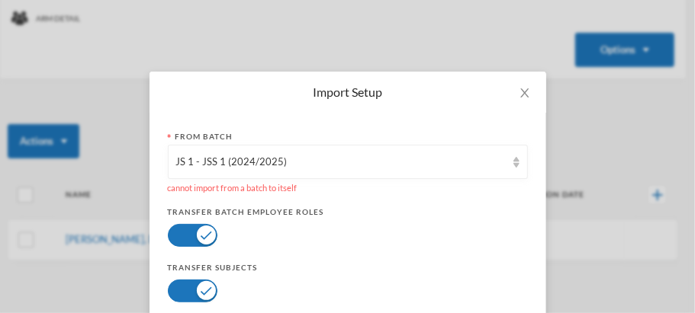
scroll to position [0, 0]
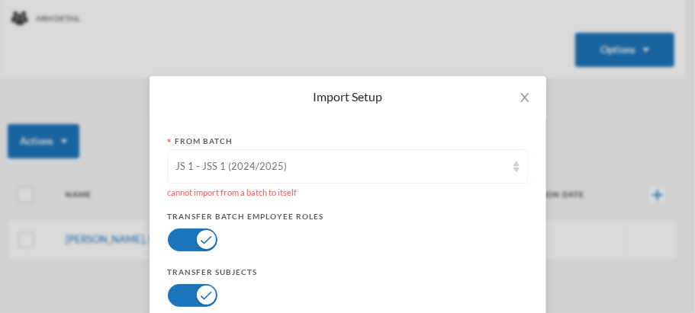
click at [513, 169] on img at bounding box center [516, 167] width 6 height 11
click at [550, 127] on div "Import Setup From Batch JS 1 - JSS 1 (2024/2025) cannot import from a batch to …" at bounding box center [347, 156] width 695 height 313
click at [520, 99] on icon "icon: close" at bounding box center [524, 97] width 12 height 12
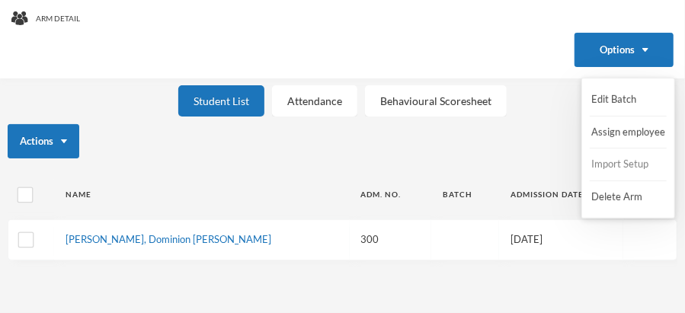
click at [614, 162] on button "Import Setup" at bounding box center [620, 164] width 61 height 27
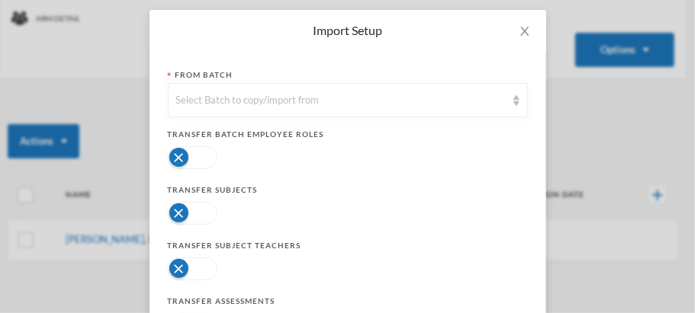
scroll to position [67, 0]
click at [172, 153] on button "button" at bounding box center [193, 157] width 50 height 23
click at [172, 209] on button "button" at bounding box center [193, 212] width 50 height 23
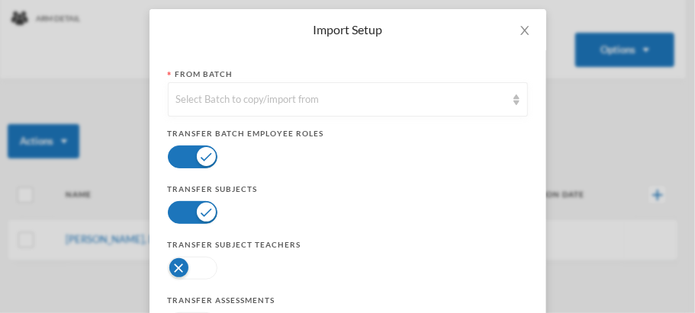
click at [172, 261] on button "button" at bounding box center [193, 268] width 50 height 23
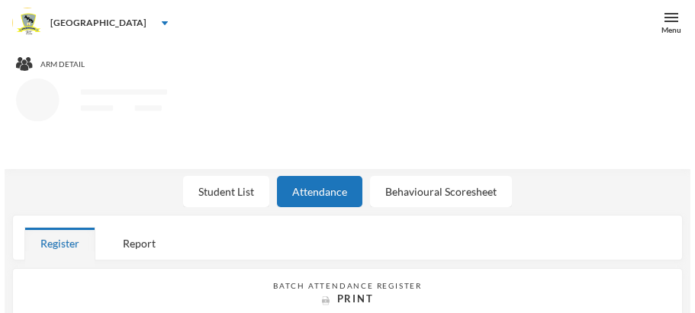
scroll to position [46, 0]
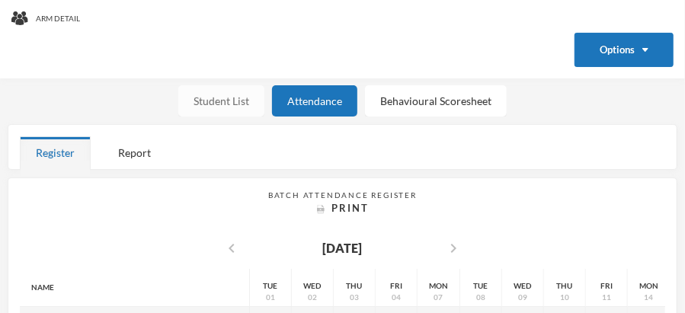
click at [201, 95] on div "Student List" at bounding box center [221, 100] width 86 height 31
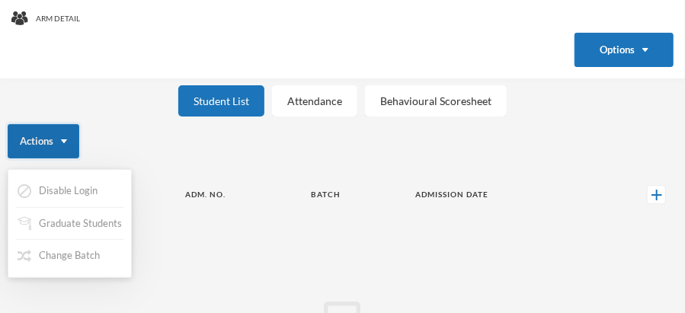
click at [64, 140] on img "button" at bounding box center [64, 142] width 6 height 4
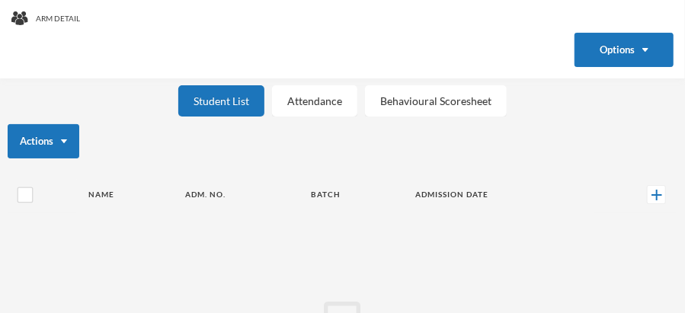
click at [229, 100] on div "Student List" at bounding box center [221, 100] width 86 height 31
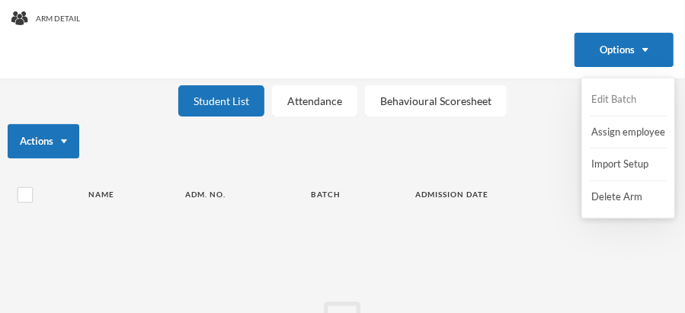
click at [618, 97] on button "Edit Batch" at bounding box center [620, 99] width 61 height 27
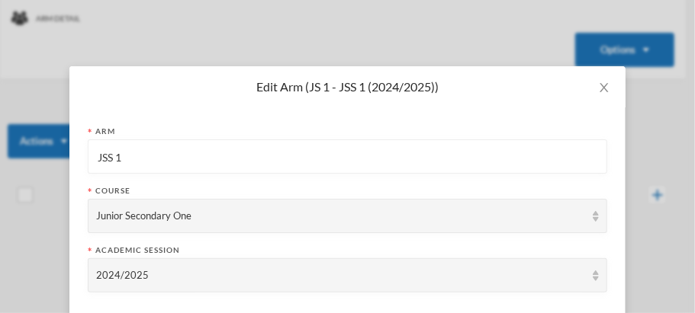
scroll to position [0, 0]
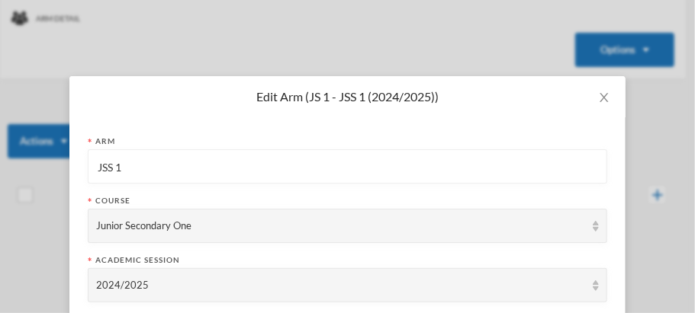
click at [467, 33] on div "Edit Arm (JS 1 - JSS 1 (2024/2025)) Arm JSS 1 Course Junior Secondary One Acade…" at bounding box center [347, 156] width 695 height 313
click at [598, 94] on icon "icon: close" at bounding box center [604, 97] width 12 height 12
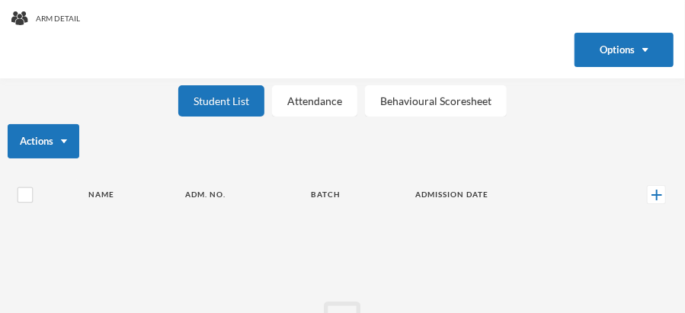
click at [229, 104] on div "Student List" at bounding box center [221, 100] width 86 height 31
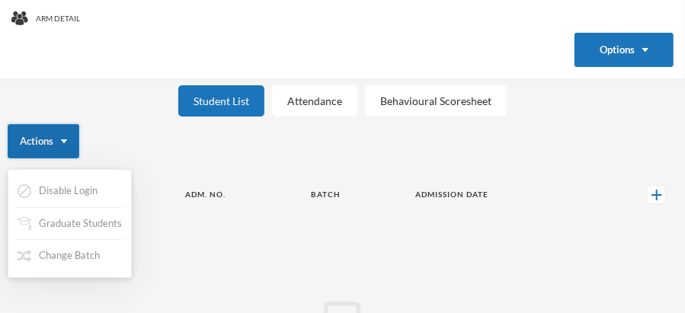
click at [64, 140] on img "button" at bounding box center [64, 142] width 6 height 4
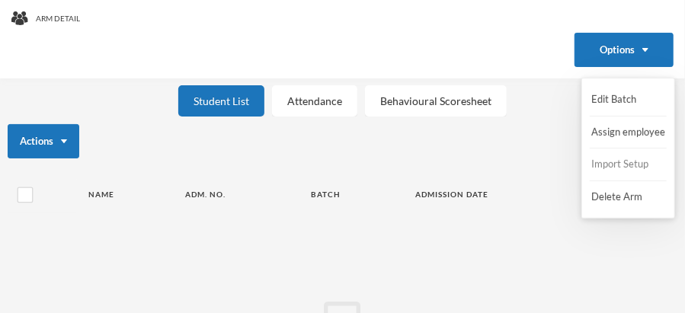
click at [614, 166] on button "Import Setup" at bounding box center [620, 164] width 61 height 27
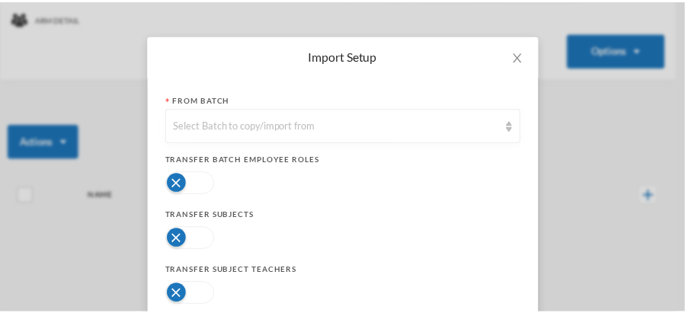
scroll to position [52, 0]
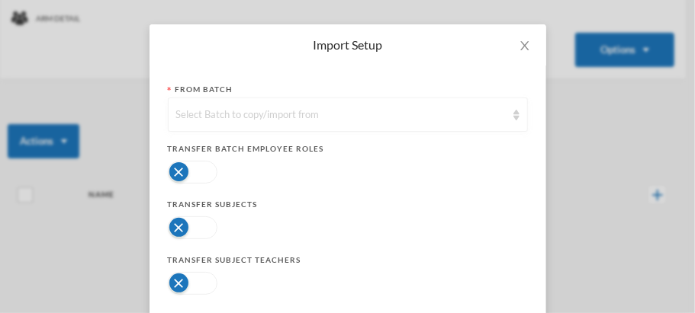
click at [513, 117] on img at bounding box center [516, 115] width 6 height 11
click at [521, 43] on icon "icon: close" at bounding box center [524, 45] width 8 height 9
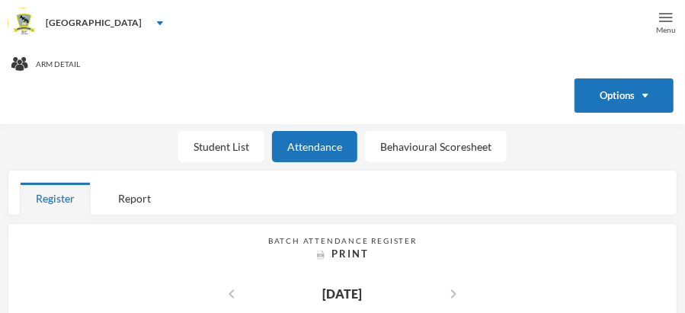
click at [666, 14] on img at bounding box center [666, 18] width 14 height 14
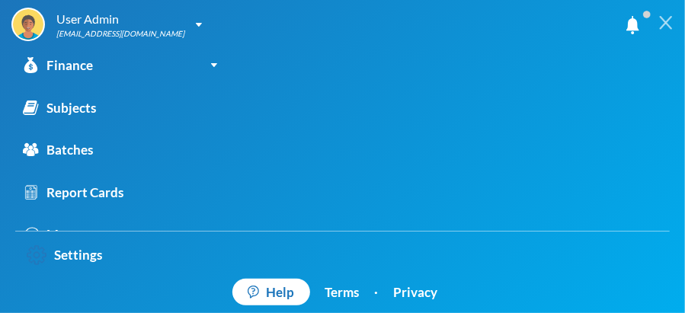
scroll to position [171, 0]
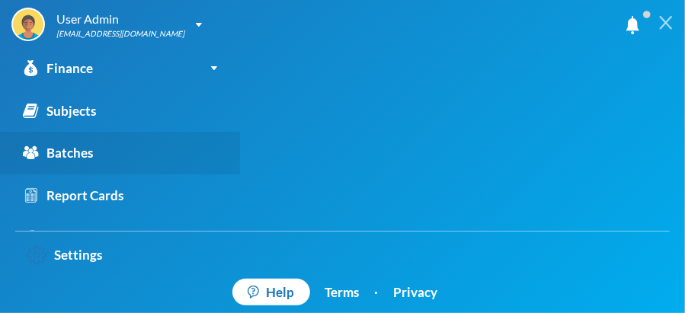
click at [66, 152] on div "Batches" at bounding box center [58, 153] width 70 height 20
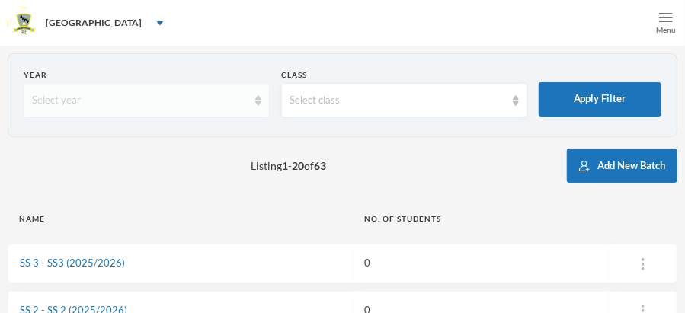
click at [258, 103] on img at bounding box center [258, 100] width 6 height 11
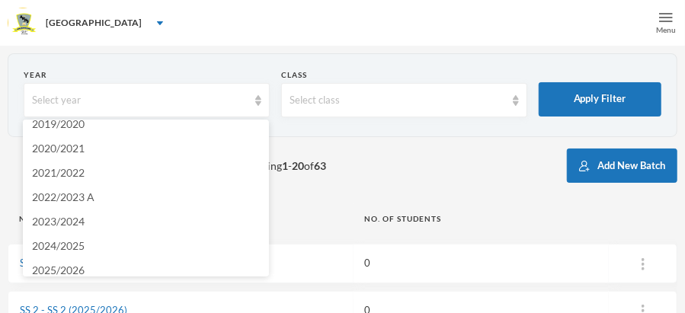
scroll to position [44, 0]
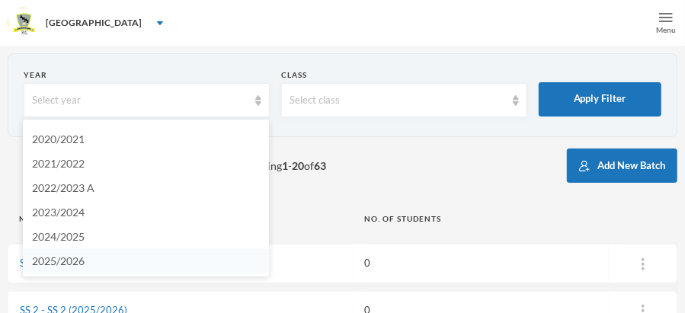
click at [128, 261] on li "2025/2026" at bounding box center [146, 261] width 246 height 24
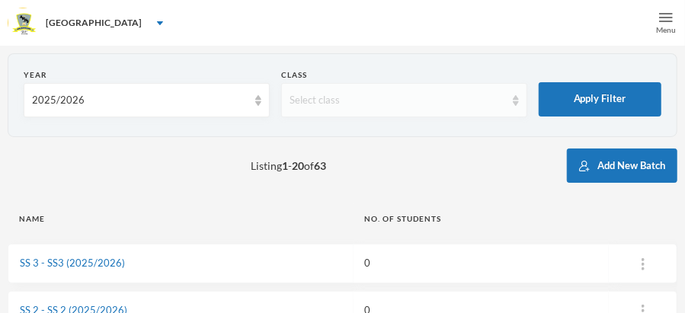
click at [514, 101] on img at bounding box center [516, 100] width 6 height 11
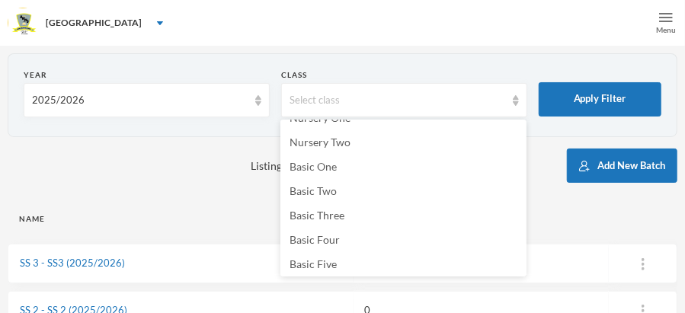
scroll to position [264, 0]
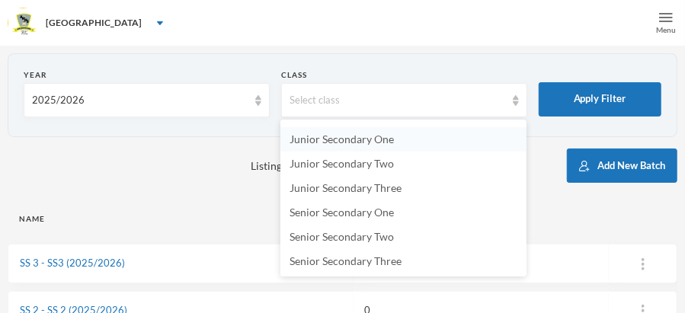
click at [380, 142] on span "Junior Secondary One" at bounding box center [342, 139] width 104 height 13
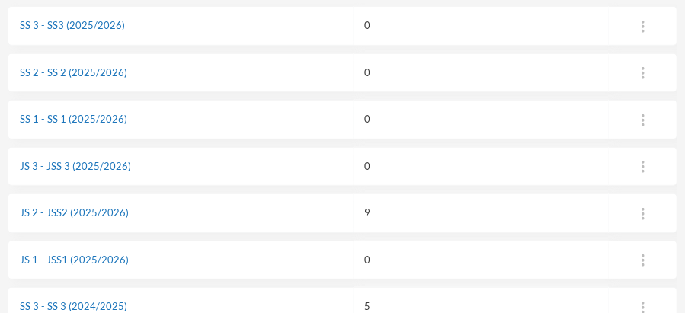
scroll to position [229, 0]
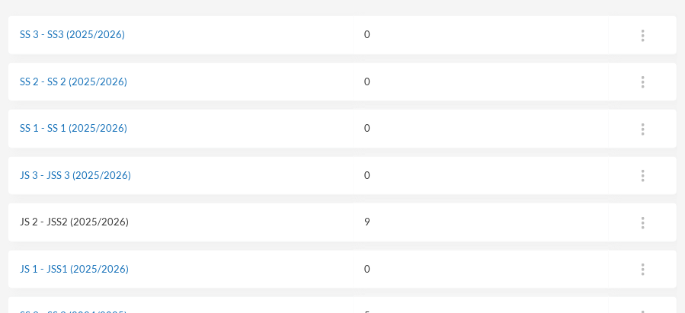
click at [46, 219] on link "JS 2 - JSS2 (2025/2026)" at bounding box center [74, 222] width 109 height 12
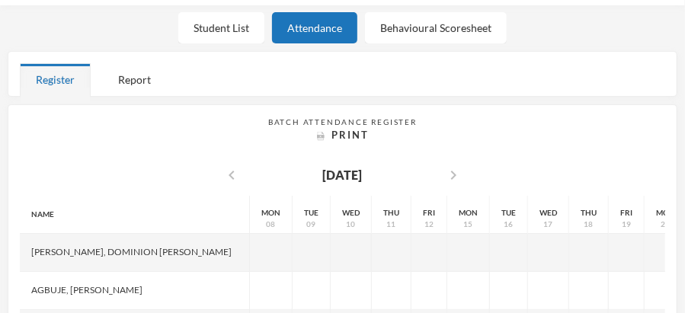
scroll to position [229, 0]
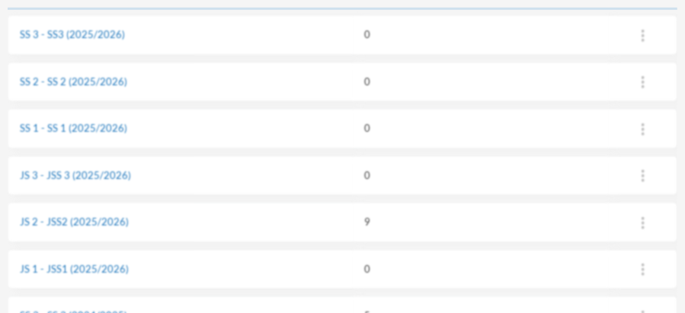
scroll to position [63, 0]
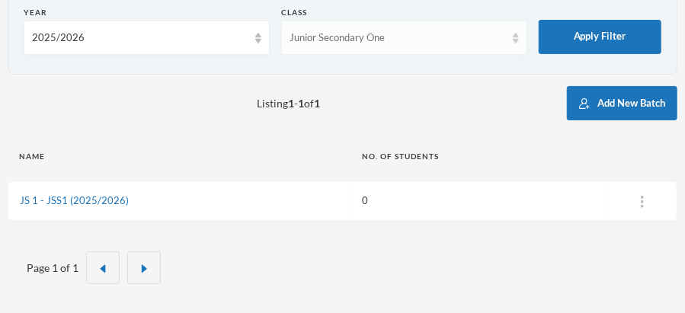
click at [515, 40] on img at bounding box center [516, 38] width 6 height 11
click at [259, 39] on img at bounding box center [258, 38] width 6 height 11
click at [397, 66] on section "Year 2025/2026 Class Junior Secondary One Apply Filter" at bounding box center [343, 33] width 670 height 84
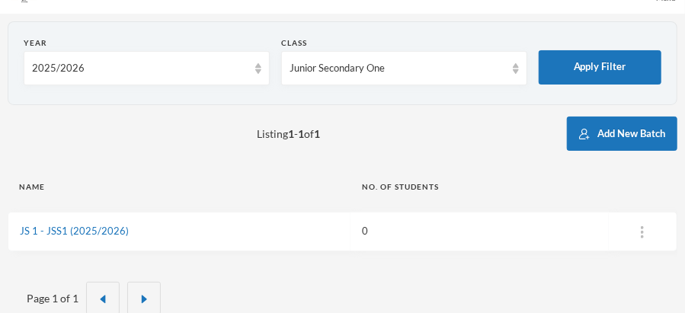
scroll to position [0, 0]
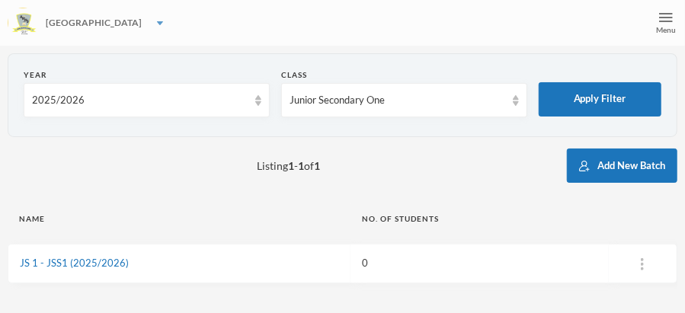
click at [157, 22] on img at bounding box center [160, 23] width 6 height 4
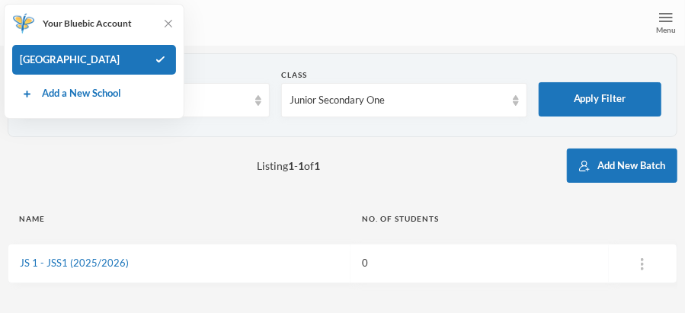
click at [259, 33] on div "[GEOGRAPHIC_DATA]" at bounding box center [342, 23] width 685 height 46
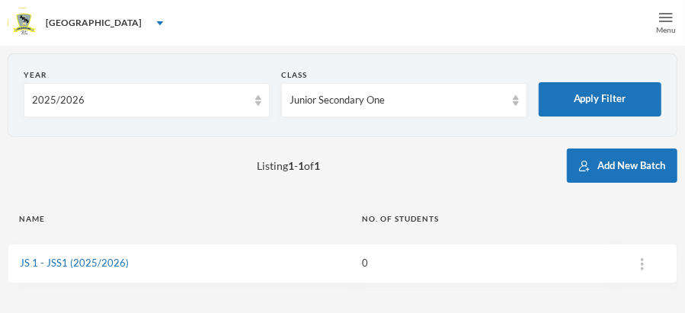
click at [663, 17] on img at bounding box center [666, 18] width 14 height 14
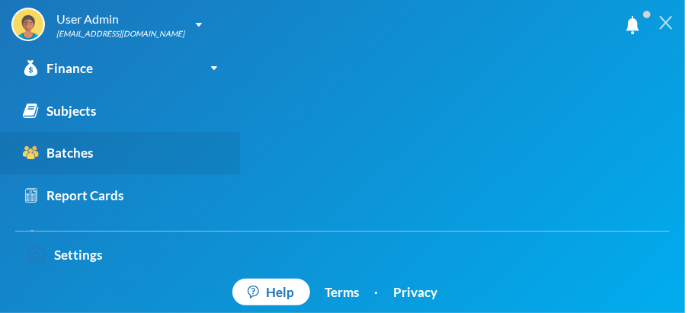
click at [64, 150] on div "Batches" at bounding box center [58, 153] width 70 height 20
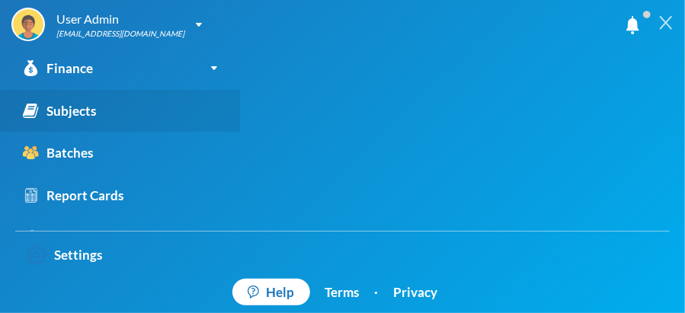
click at [72, 113] on div "Subjects" at bounding box center [59, 111] width 73 height 20
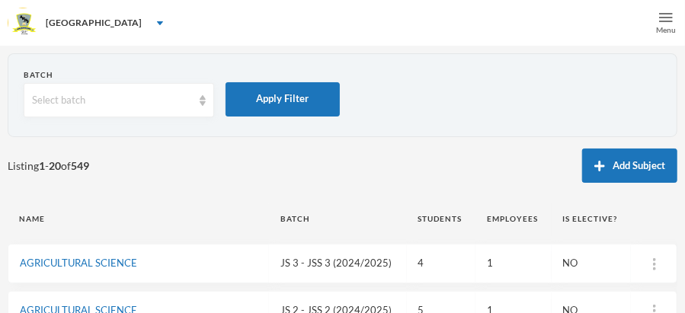
click at [666, 16] on img at bounding box center [666, 18] width 14 height 14
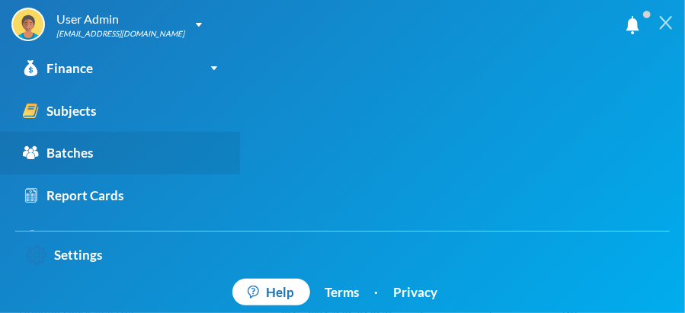
click at [84, 153] on div "Batches" at bounding box center [58, 153] width 70 height 20
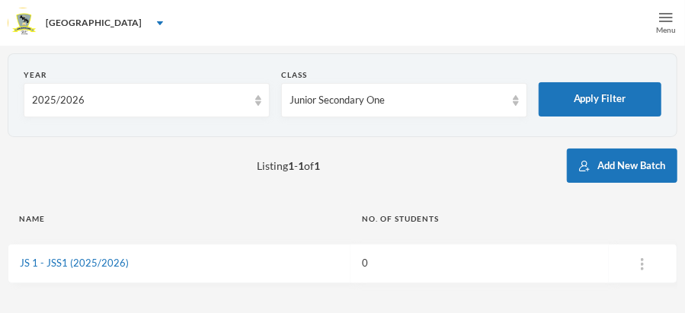
scroll to position [63, 0]
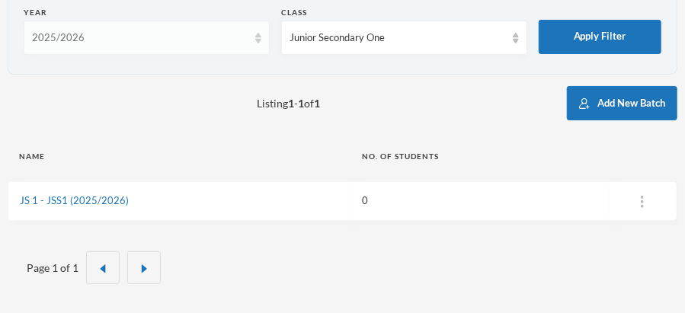
click at [258, 40] on img at bounding box center [258, 38] width 6 height 11
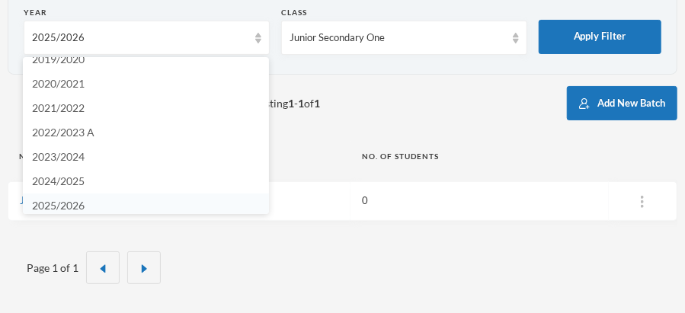
scroll to position [42, 0]
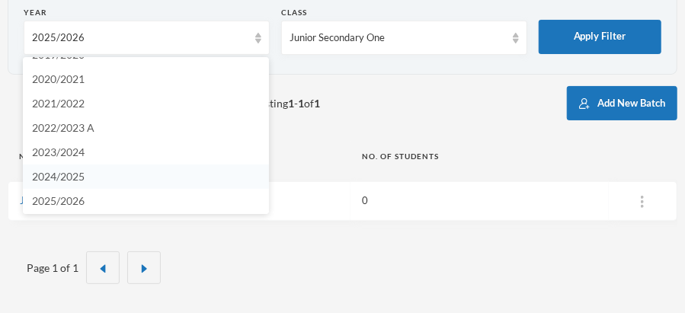
click at [75, 177] on span "2024/2025" at bounding box center [58, 176] width 53 height 13
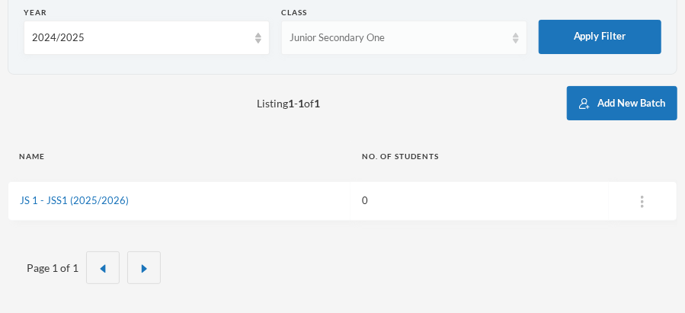
click at [515, 40] on img at bounding box center [516, 38] width 6 height 11
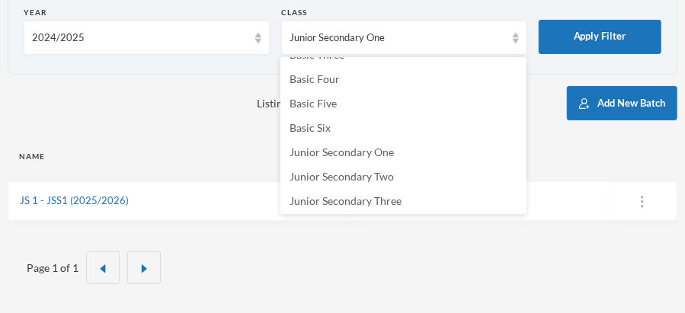
scroll to position [190, 0]
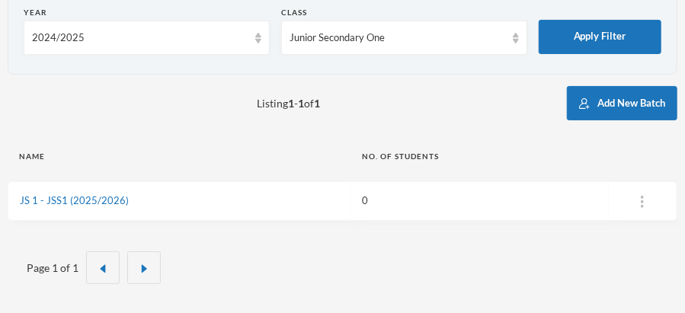
click at [579, 135] on table "Name No. of students JS 1 - JSS1 (2025/2026) 0" at bounding box center [343, 180] width 670 height 97
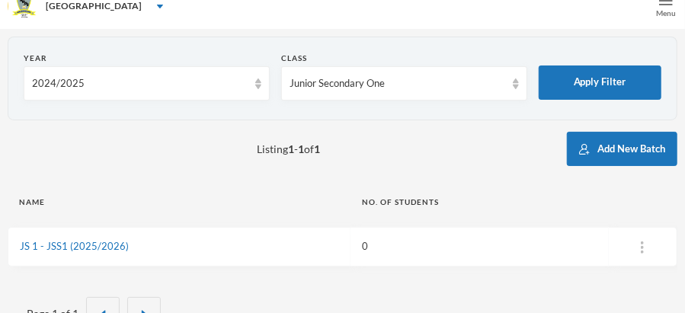
scroll to position [63, 0]
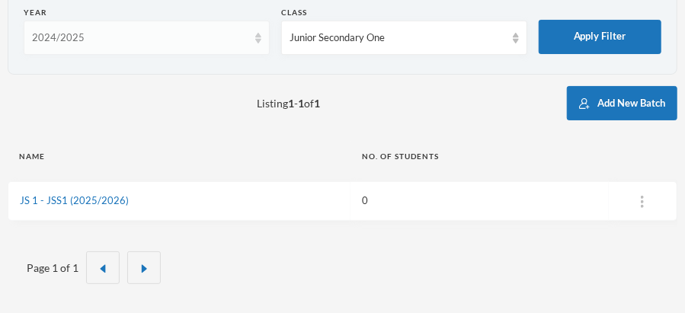
click at [259, 42] on img at bounding box center [258, 38] width 6 height 11
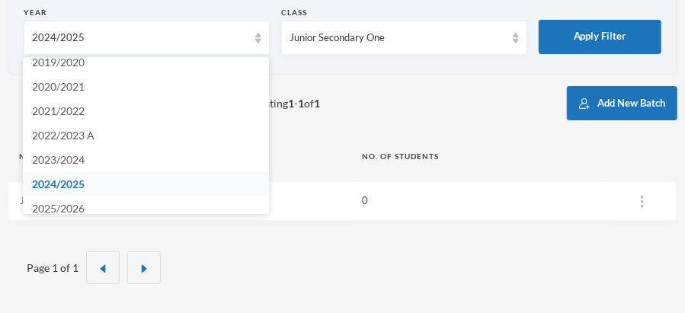
scroll to position [44, 0]
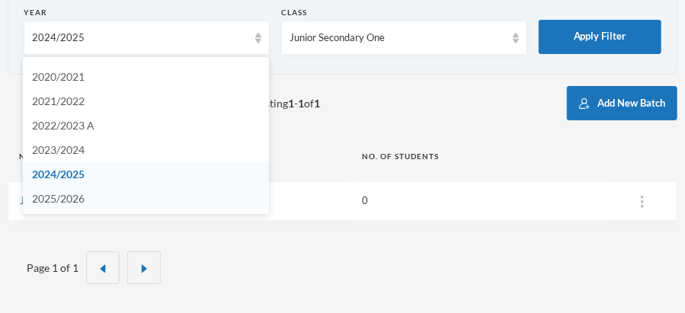
click at [143, 195] on li "2025/2026" at bounding box center [146, 199] width 246 height 24
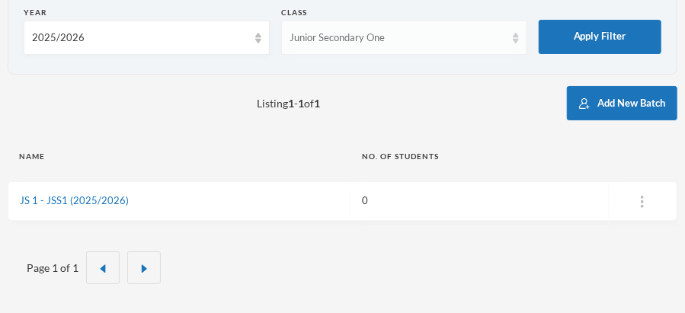
click at [512, 41] on div "Junior Secondary One" at bounding box center [404, 38] width 246 height 34
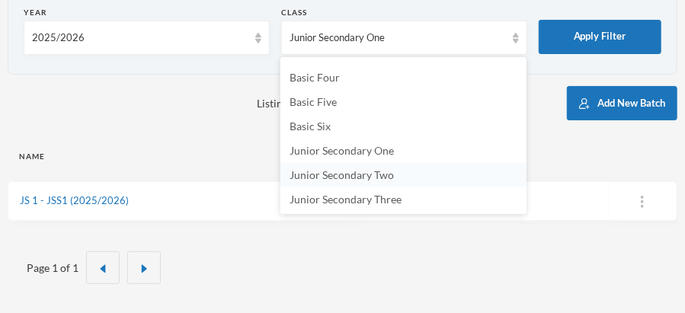
click at [405, 173] on li "Junior Secondary Two" at bounding box center [404, 175] width 246 height 24
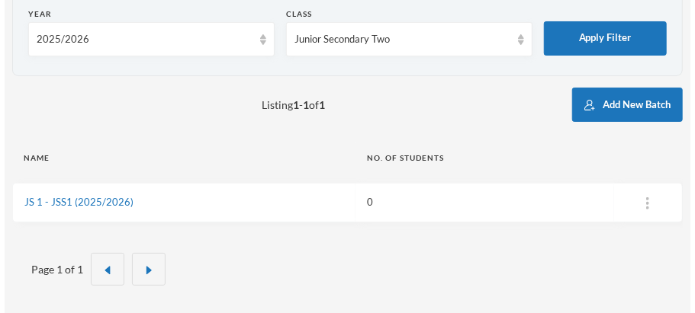
scroll to position [63, 0]
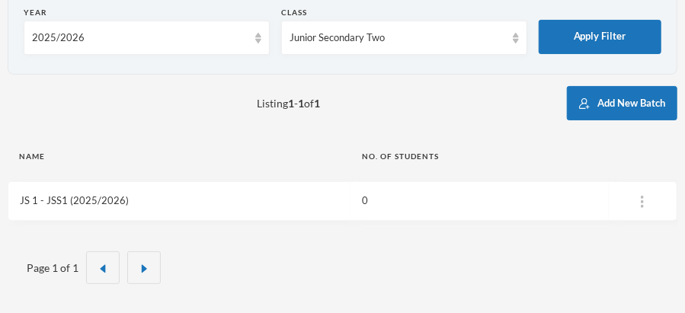
click at [96, 199] on link "JS 1 - JSS1 (2025/2026)" at bounding box center [74, 200] width 109 height 12
click at [81, 201] on link "JS 2 - JSS2 (2025/2026)" at bounding box center [74, 200] width 109 height 12
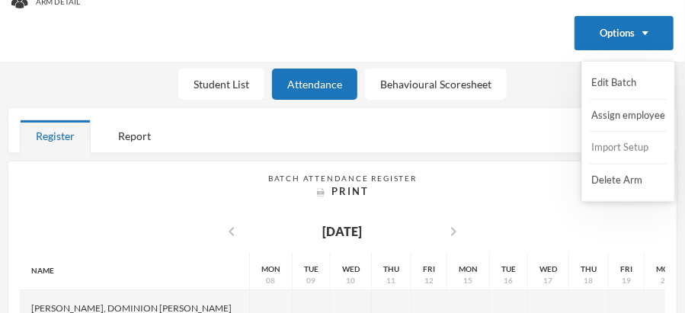
click at [630, 146] on button "Import Setup" at bounding box center [620, 147] width 61 height 27
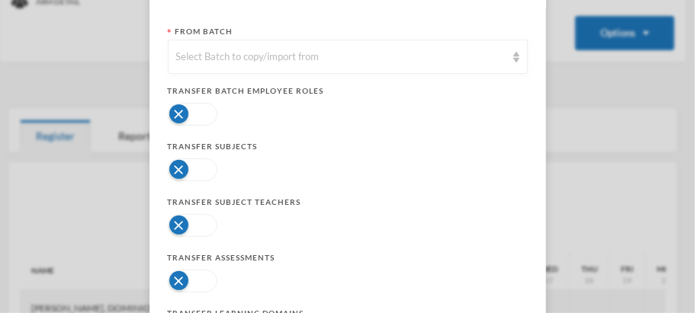
scroll to position [108, 0]
click at [175, 109] on button "button" at bounding box center [193, 115] width 50 height 23
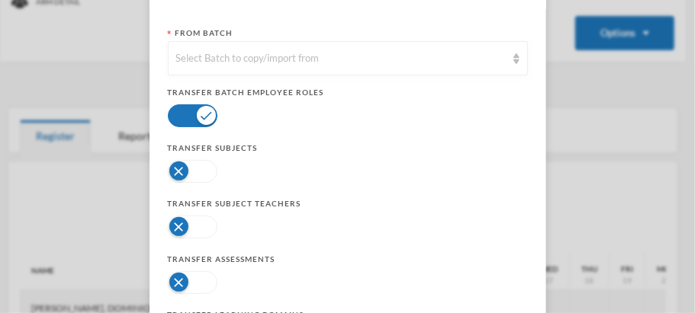
click at [175, 167] on button "button" at bounding box center [193, 171] width 50 height 23
click at [168, 236] on button "button" at bounding box center [193, 227] width 50 height 23
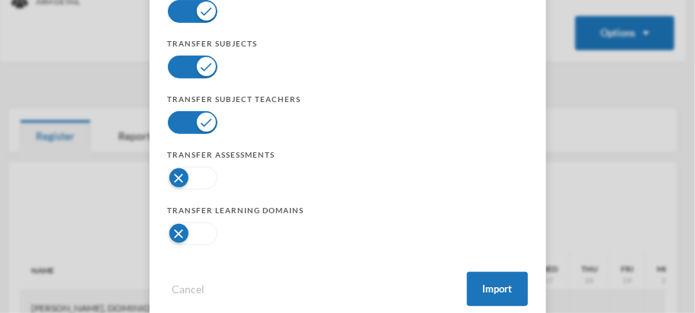
scroll to position [242, 0]
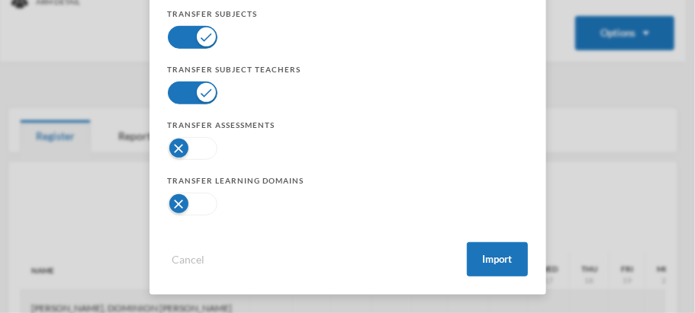
click at [173, 146] on button "button" at bounding box center [193, 148] width 50 height 23
click at [173, 204] on button "button" at bounding box center [193, 204] width 50 height 23
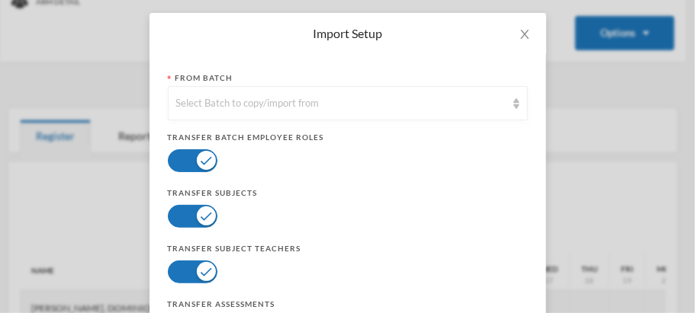
scroll to position [76, 0]
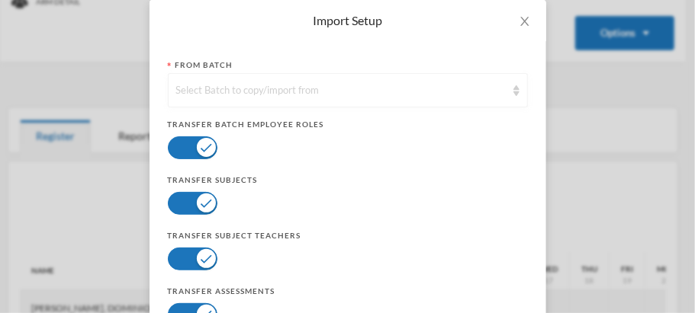
click at [513, 88] on img at bounding box center [516, 90] width 6 height 11
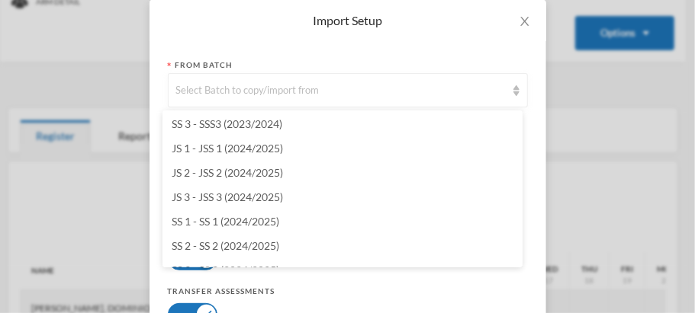
scroll to position [1215, 0]
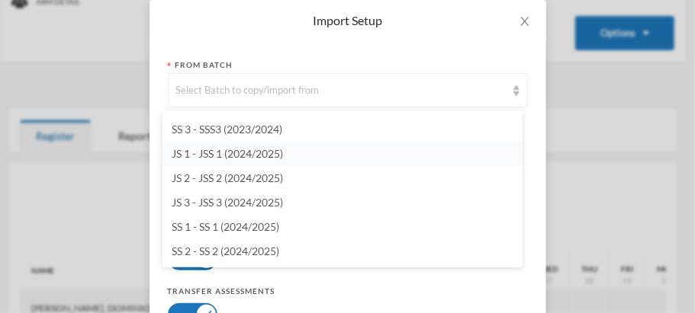
click at [262, 148] on span "JS 1 - JSS 1 (2024/2025)" at bounding box center [227, 154] width 111 height 13
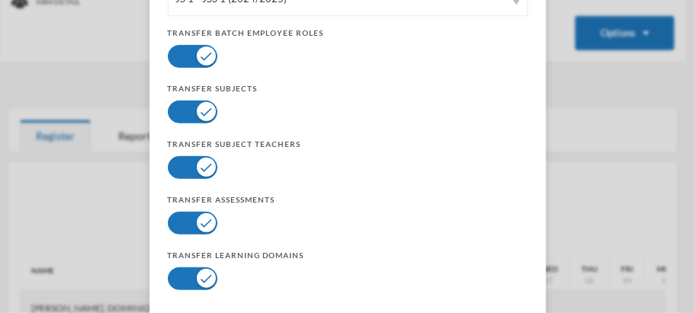
scroll to position [242, 0]
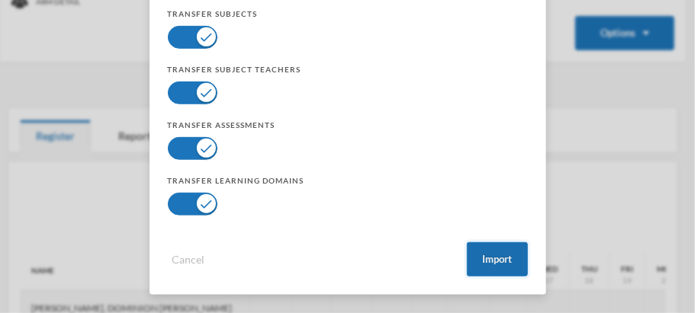
click at [505, 256] on button "Import" at bounding box center [497, 259] width 61 height 34
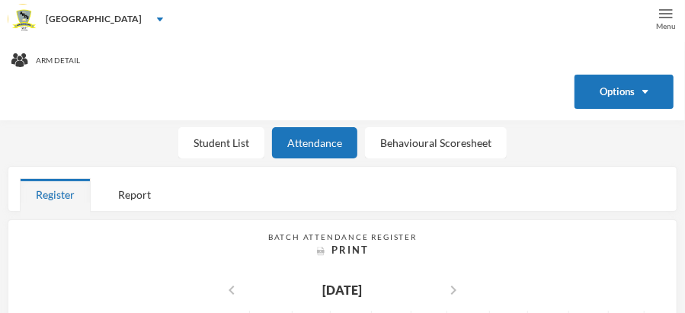
scroll to position [0, 0]
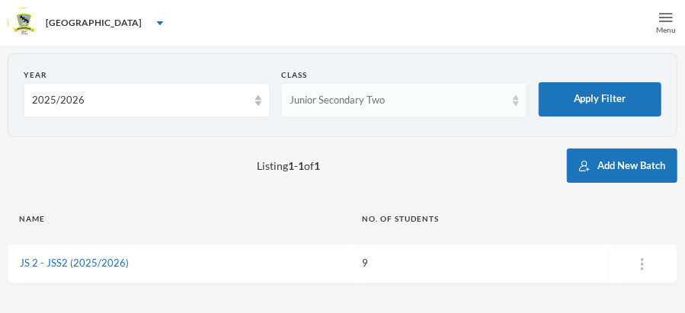
click at [518, 101] on img at bounding box center [516, 100] width 6 height 11
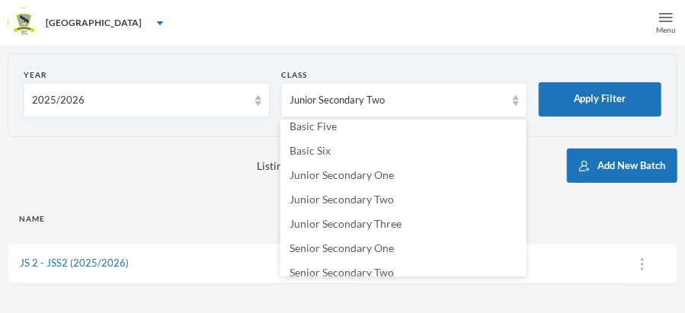
scroll to position [242, 0]
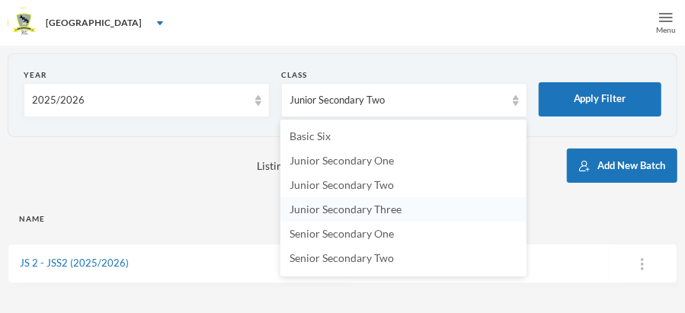
click at [397, 207] on span "Junior Secondary Three" at bounding box center [346, 209] width 112 height 13
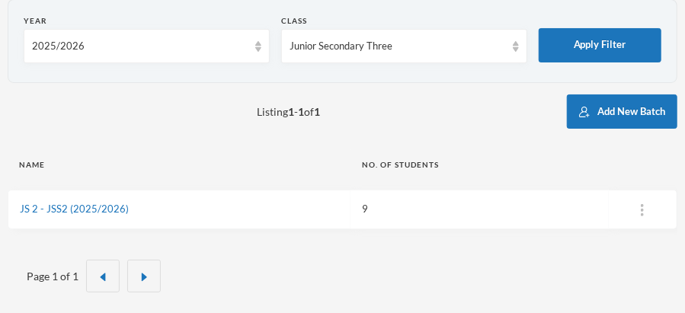
scroll to position [63, 0]
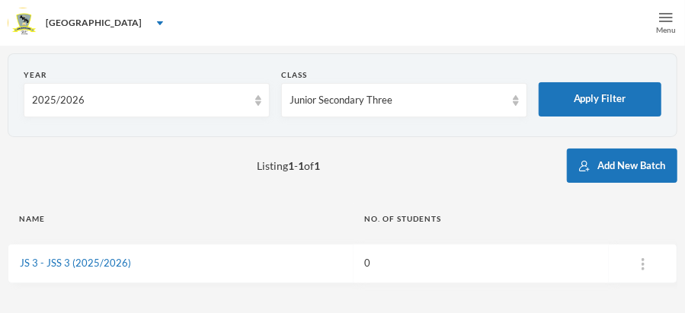
click at [661, 11] on img at bounding box center [666, 18] width 14 height 14
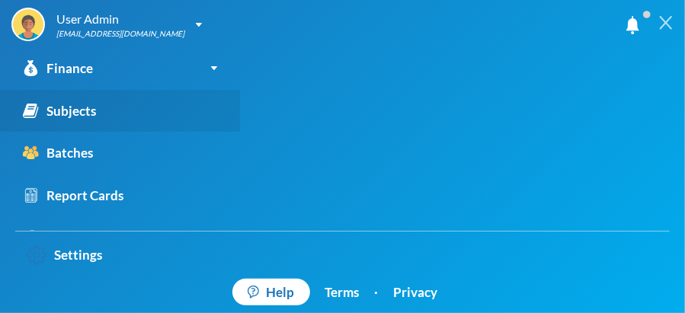
click at [78, 115] on div "Subjects" at bounding box center [59, 111] width 73 height 20
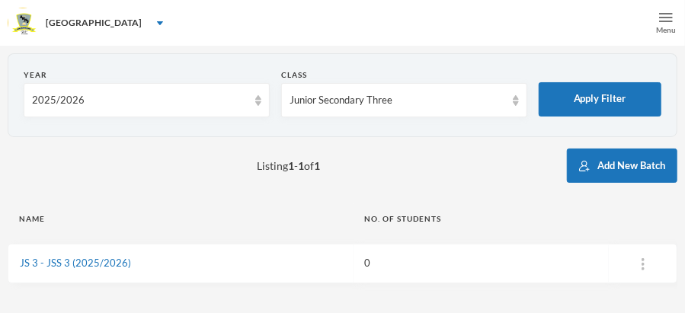
click at [667, 16] on img at bounding box center [666, 18] width 14 height 14
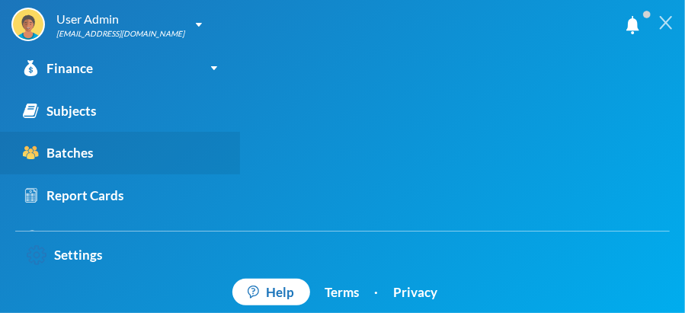
click at [94, 149] on link "Batches" at bounding box center [120, 153] width 240 height 43
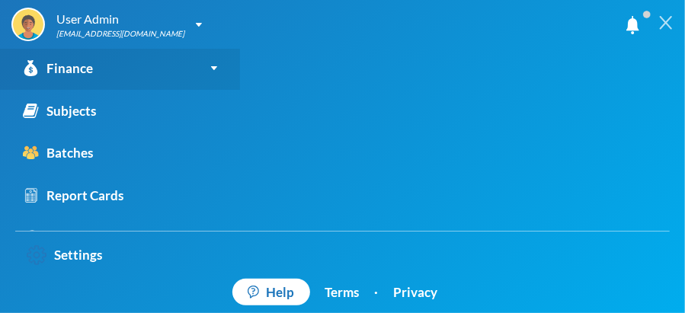
click at [116, 63] on link "Finance" at bounding box center [120, 68] width 240 height 43
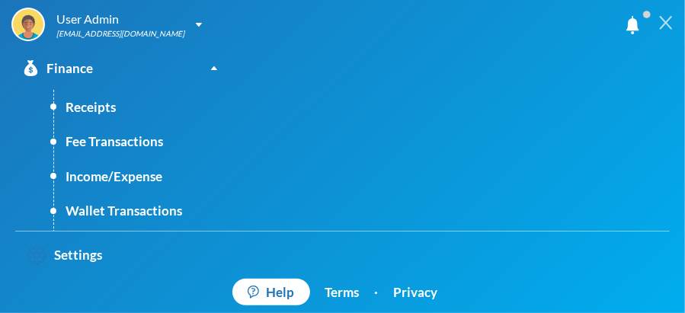
scroll to position [415, 0]
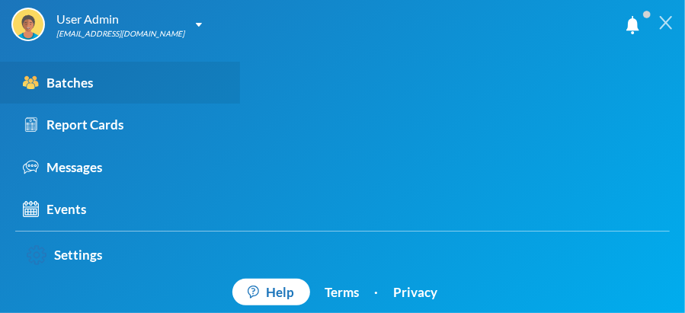
click at [69, 85] on div "Batches" at bounding box center [58, 83] width 70 height 20
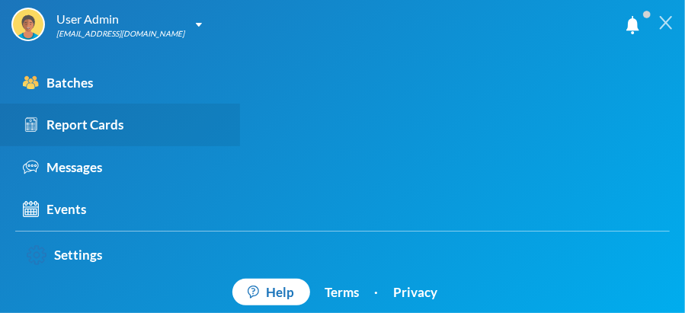
click at [95, 127] on div "Report Cards" at bounding box center [73, 125] width 101 height 20
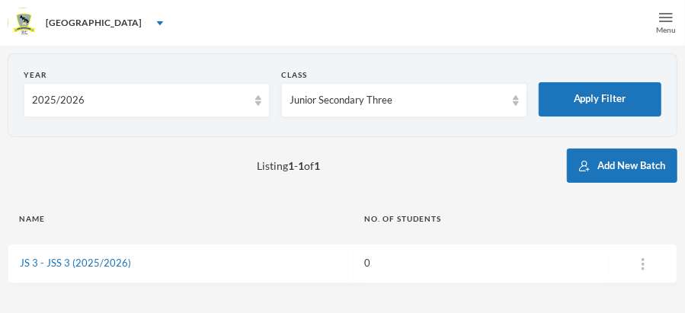
click at [668, 14] on img at bounding box center [666, 18] width 14 height 14
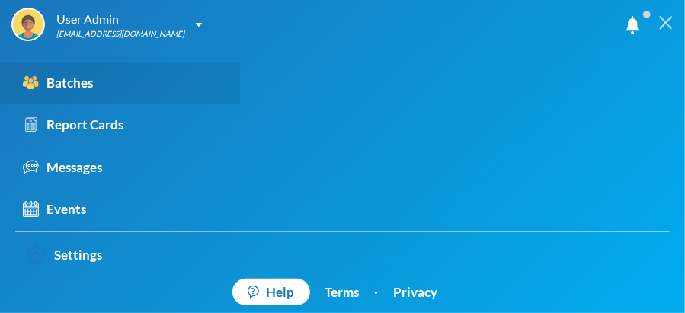
click at [66, 79] on div "Batches" at bounding box center [58, 83] width 70 height 20
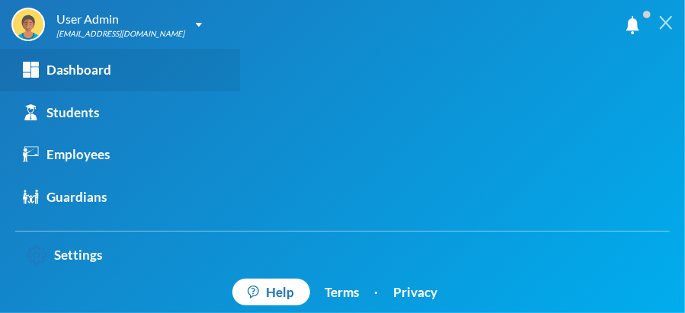
click at [94, 62] on div "Dashboard" at bounding box center [67, 70] width 88 height 20
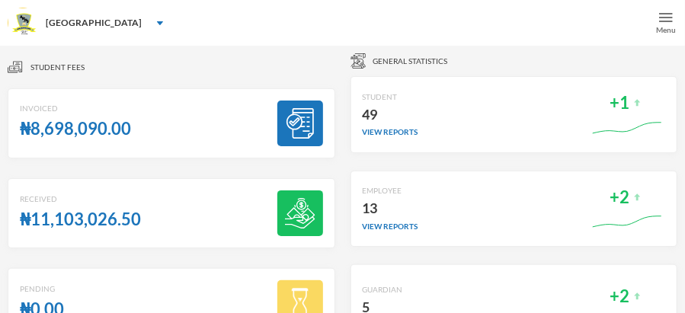
click at [665, 17] on img at bounding box center [666, 18] width 14 height 14
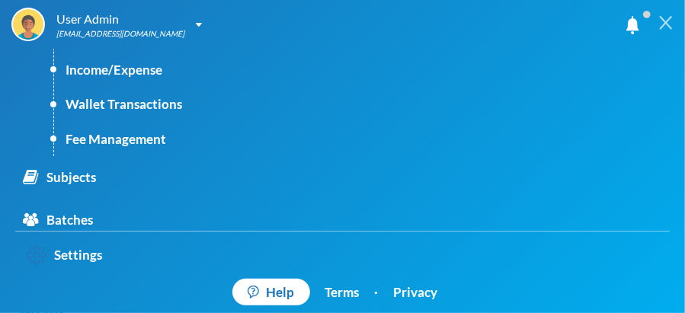
scroll to position [258, 0]
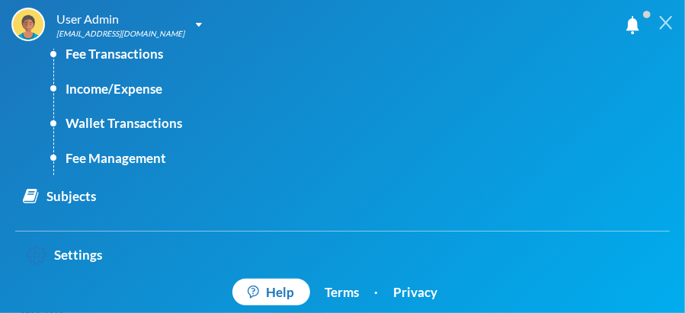
click at [448, 58] on div "User Admin admin@bluebic.com My Profile Logout Dashboard Students Employees Gua…" at bounding box center [342, 156] width 685 height 313
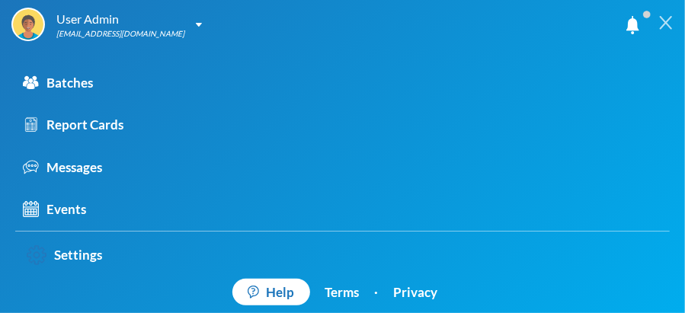
scroll to position [88, 0]
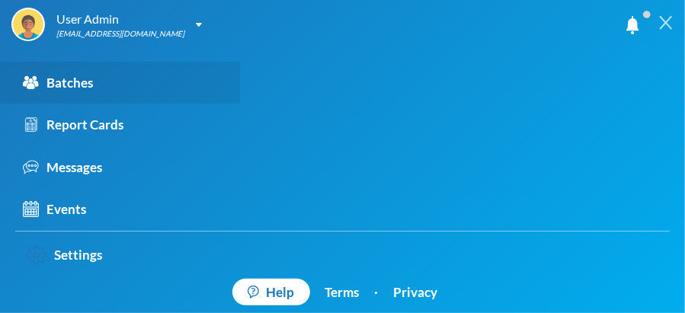
click at [69, 77] on div "Batches" at bounding box center [58, 83] width 70 height 20
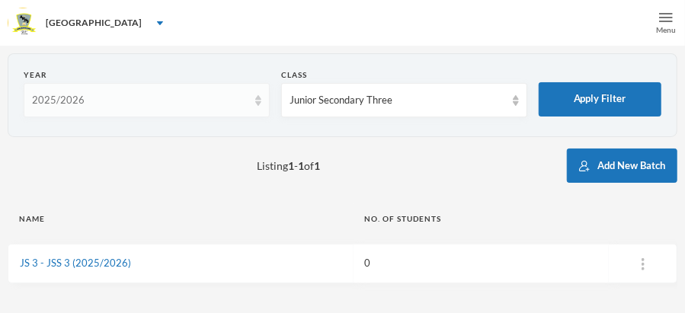
click at [259, 101] on img at bounding box center [258, 100] width 6 height 11
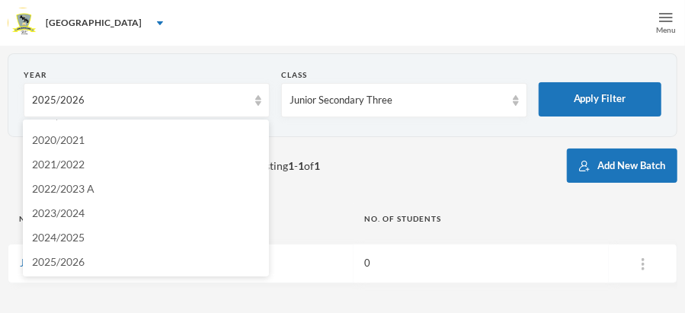
scroll to position [44, 0]
click at [59, 237] on span "2024/2025" at bounding box center [58, 236] width 53 height 13
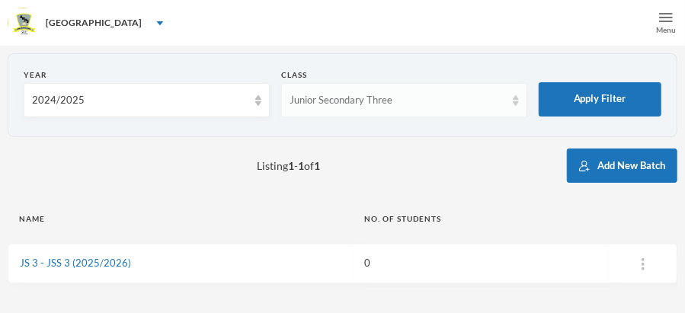
click at [517, 101] on img at bounding box center [516, 100] width 6 height 11
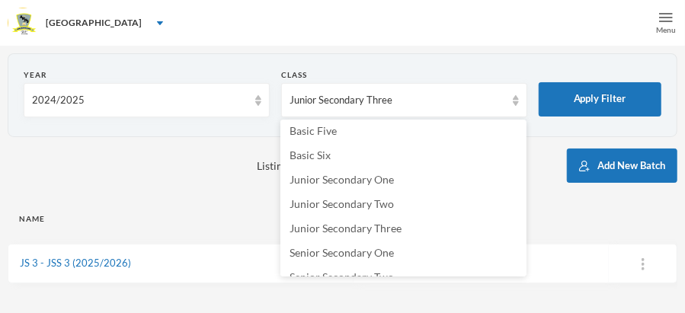
scroll to position [264, 0]
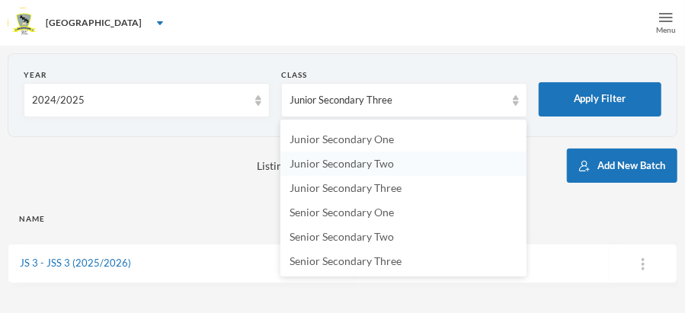
click at [388, 166] on span "Junior Secondary Two" at bounding box center [342, 163] width 104 height 13
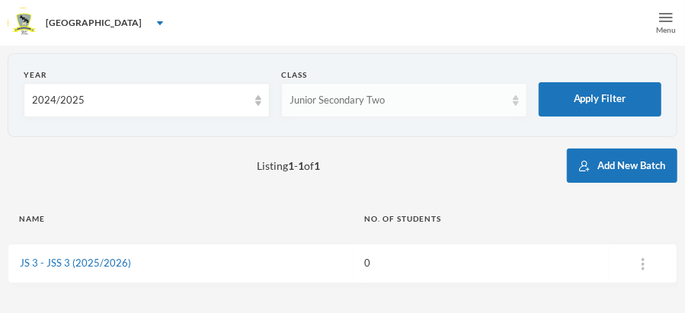
click at [341, 102] on div "Junior Secondary Two" at bounding box center [398, 100] width 216 height 15
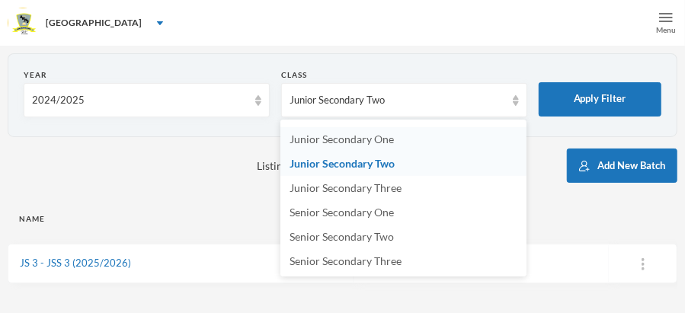
scroll to position [247, 0]
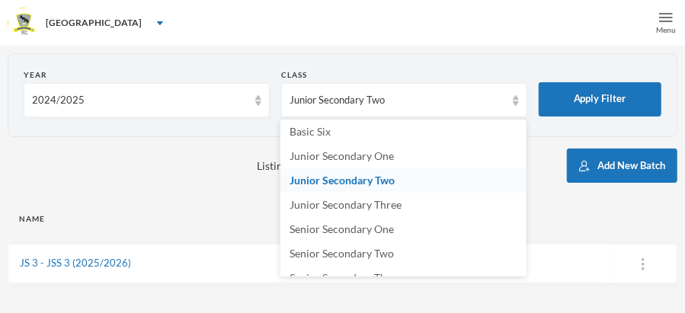
click at [343, 178] on span "Junior Secondary Two" at bounding box center [342, 180] width 105 height 13
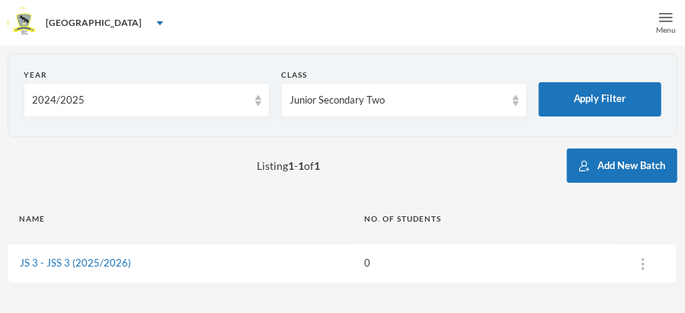
scroll to position [63, 0]
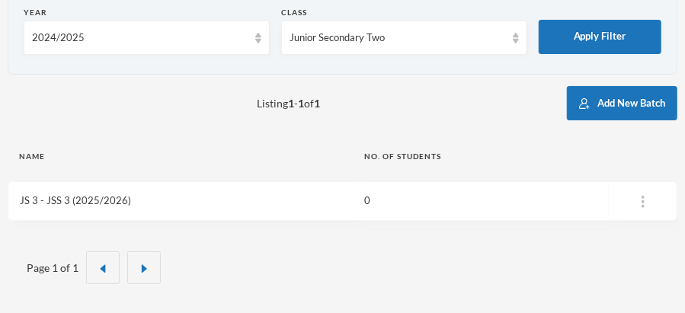
click at [83, 196] on link "JS 3 - JSS 3 (2025/2026)" at bounding box center [75, 200] width 111 height 12
click at [104, 199] on link "JS 2 - JSS 2 (2024/2025)" at bounding box center [75, 200] width 111 height 12
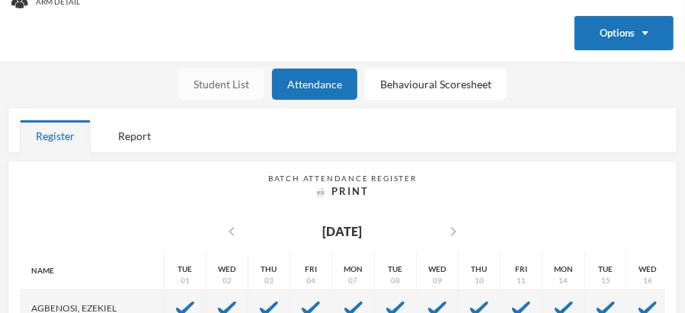
click at [229, 89] on div "Student List" at bounding box center [221, 84] width 86 height 31
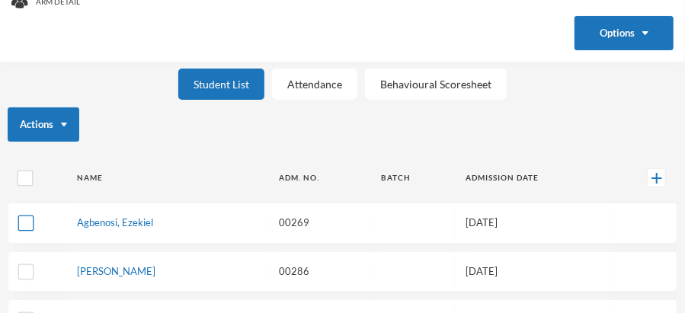
click at [27, 225] on input "checkbox" at bounding box center [26, 224] width 16 height 16
checkbox input "true"
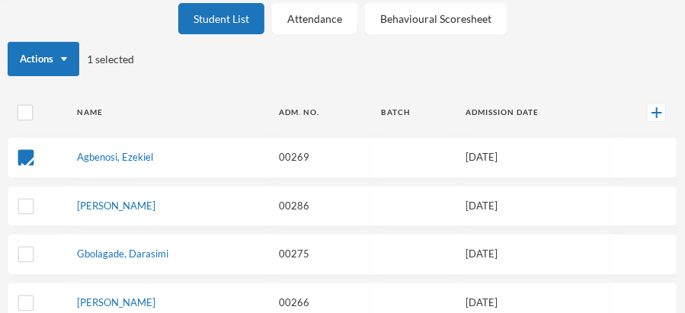
scroll to position [197, 0]
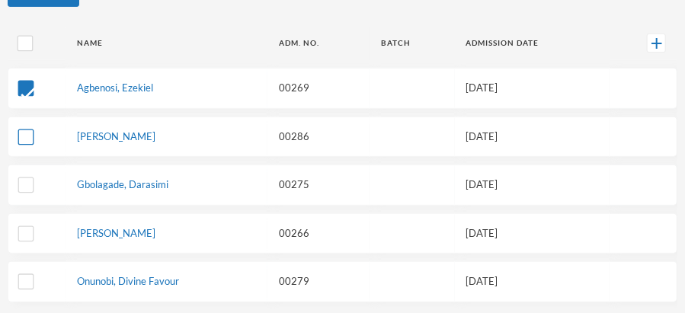
click at [27, 133] on input "checkbox" at bounding box center [26, 137] width 16 height 16
checkbox input "true"
click at [26, 181] on input "checkbox" at bounding box center [26, 186] width 16 height 16
checkbox input "true"
click at [24, 233] on input "checkbox" at bounding box center [26, 234] width 16 height 16
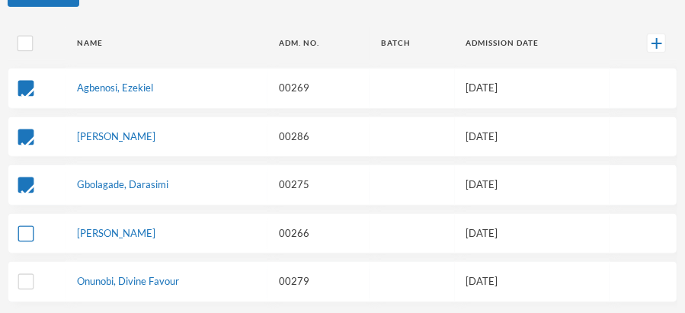
checkbox input "true"
click at [27, 275] on input "checkbox" at bounding box center [26, 282] width 16 height 16
checkbox input "true"
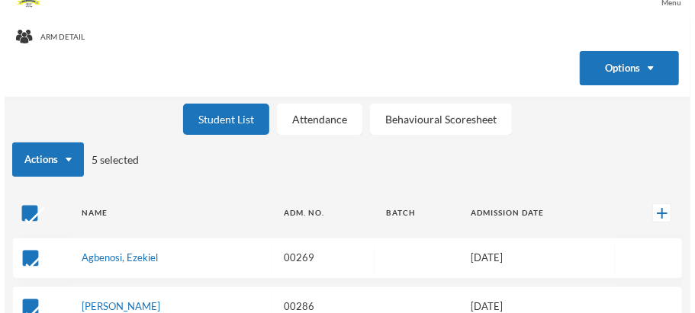
scroll to position [0, 0]
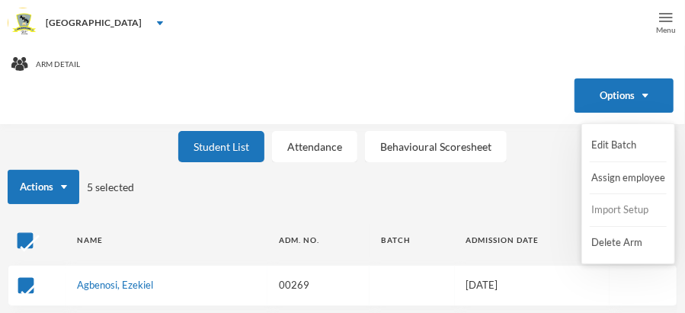
click at [608, 208] on button "Import Setup" at bounding box center [620, 210] width 61 height 27
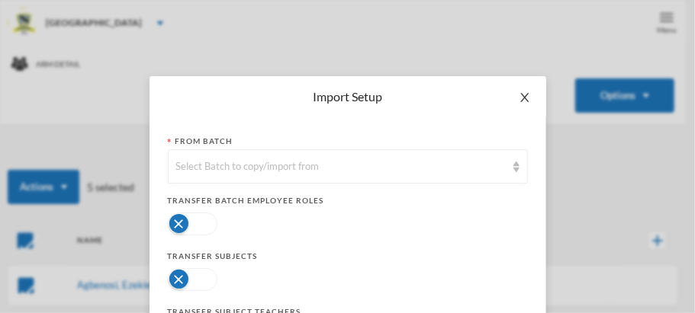
click at [518, 97] on icon "icon: close" at bounding box center [524, 97] width 12 height 12
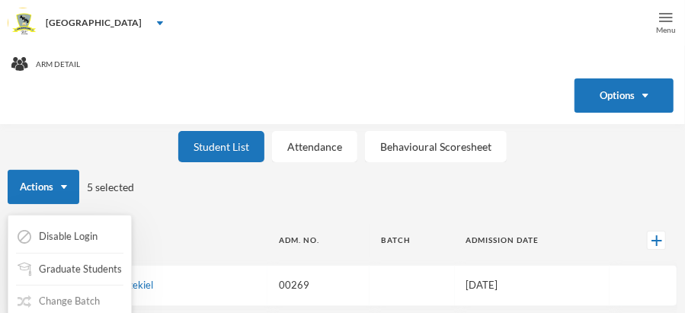
click at [72, 300] on button "Change Batch" at bounding box center [58, 301] width 85 height 27
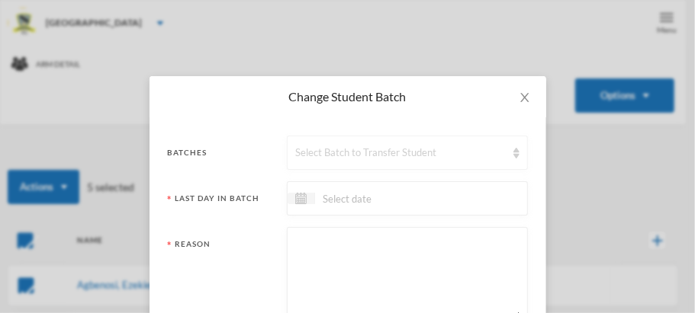
click at [513, 155] on img at bounding box center [516, 153] width 6 height 11
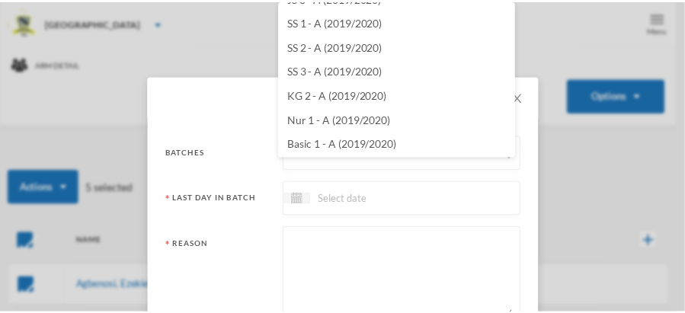
scroll to position [119, 0]
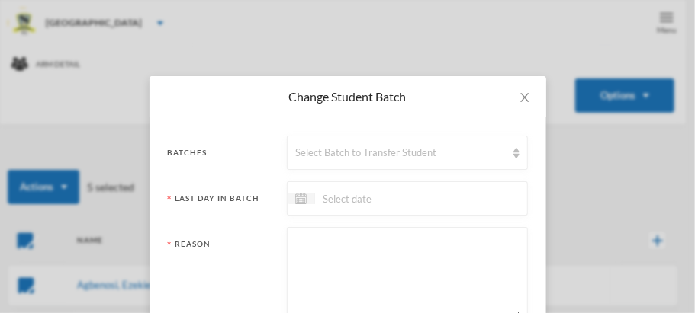
click at [566, 33] on div "Change Student Batch Batches Select Batch to Transfer Student Last Day In Batch…" at bounding box center [347, 156] width 695 height 313
click at [521, 92] on icon "icon: close" at bounding box center [524, 97] width 12 height 12
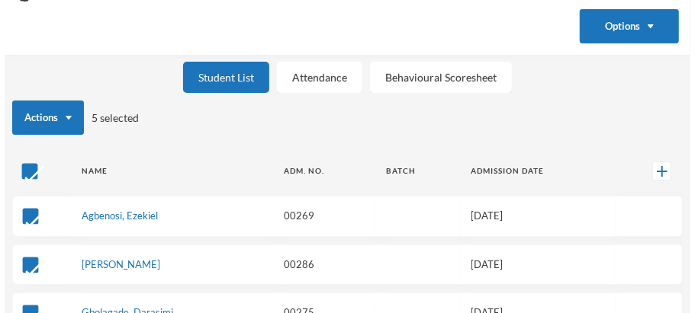
scroll to position [60, 0]
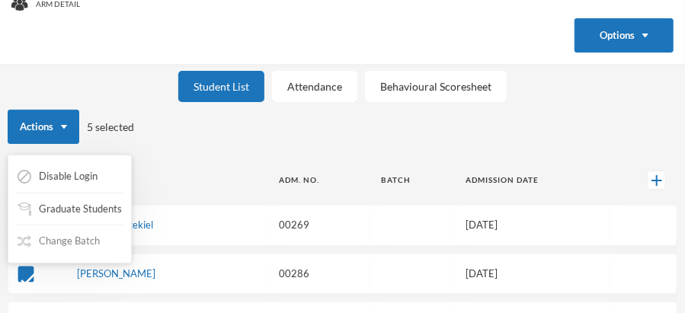
click at [74, 242] on button "Change Batch" at bounding box center [58, 241] width 85 height 27
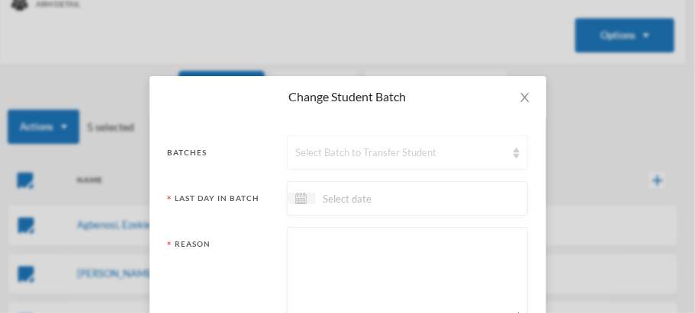
click at [513, 154] on img at bounding box center [516, 153] width 6 height 11
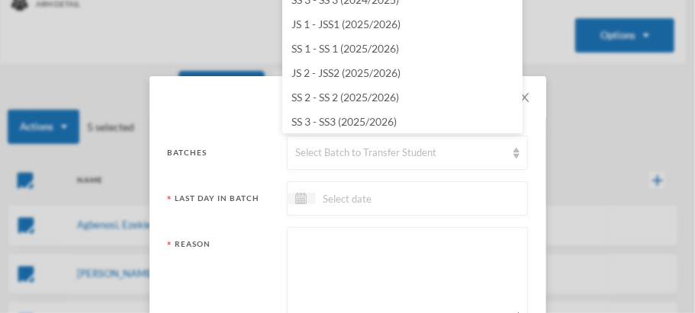
scroll to position [1386, 0]
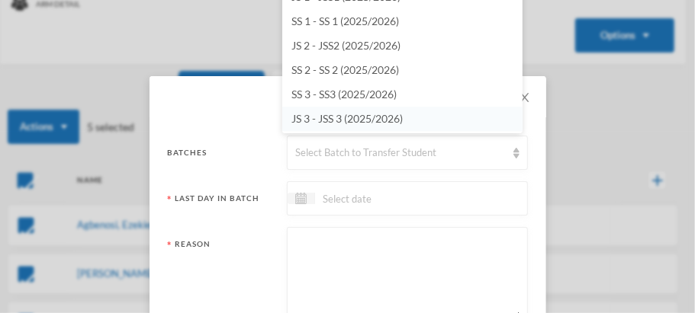
click at [425, 117] on li "JS 3 - JSS 3 (2025/2026)" at bounding box center [402, 119] width 240 height 24
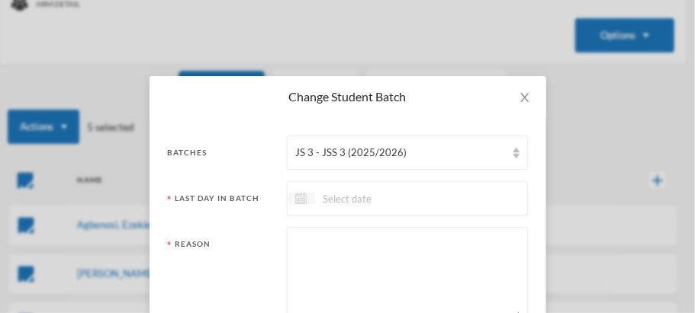
click at [299, 198] on img at bounding box center [300, 198] width 11 height 11
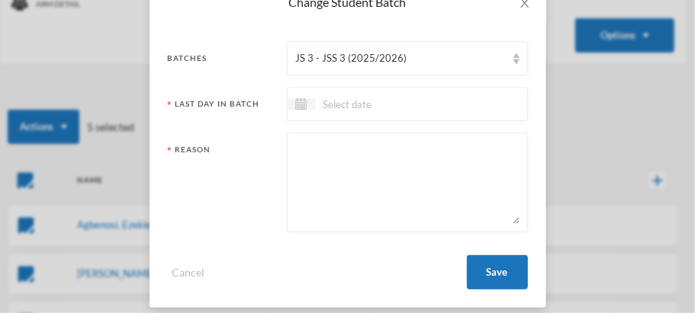
scroll to position [107, 0]
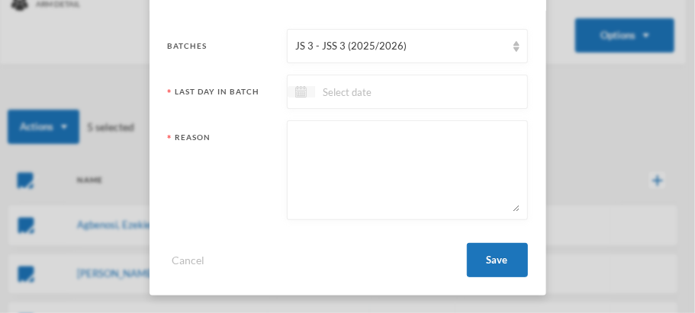
click at [296, 92] on img at bounding box center [300, 91] width 11 height 11
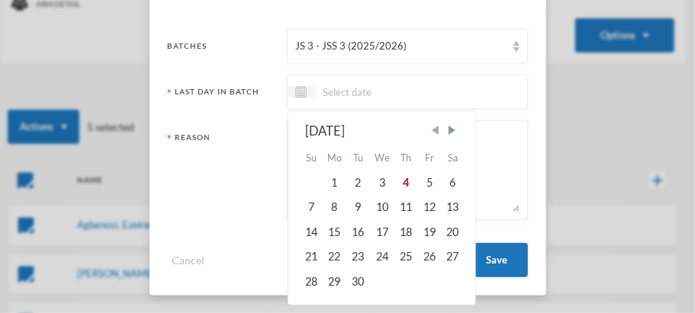
click at [431, 129] on span "Previous Month" at bounding box center [435, 131] width 14 height 14
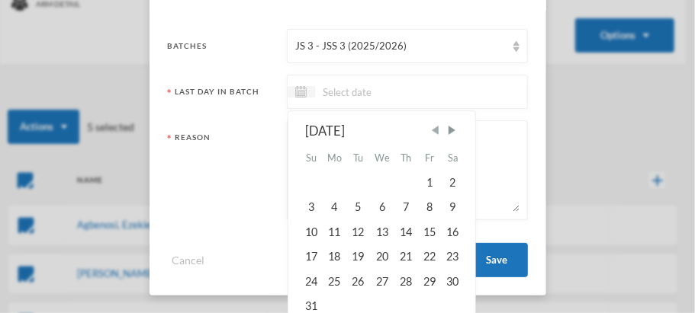
click at [431, 129] on span "Previous Month" at bounding box center [435, 131] width 14 height 14
click at [425, 254] on div "25" at bounding box center [429, 257] width 23 height 24
type input "25/07/2025"
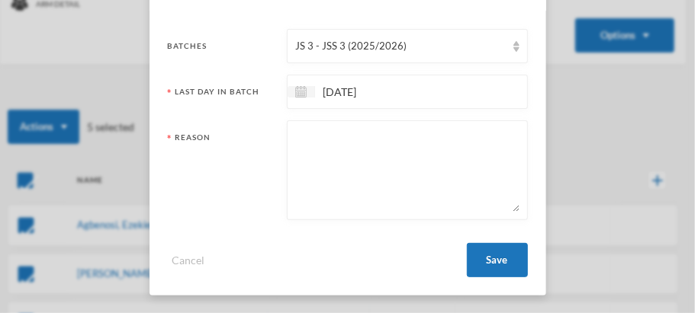
click at [300, 138] on textarea at bounding box center [406, 170] width 223 height 83
type textarea "PROMOTED"
click at [485, 259] on button "Save" at bounding box center [497, 260] width 61 height 34
checkbox input "false"
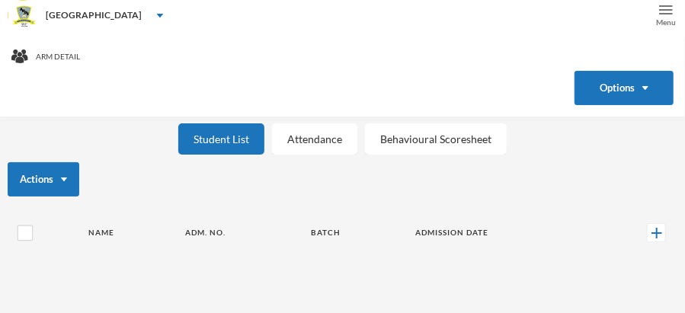
scroll to position [0, 0]
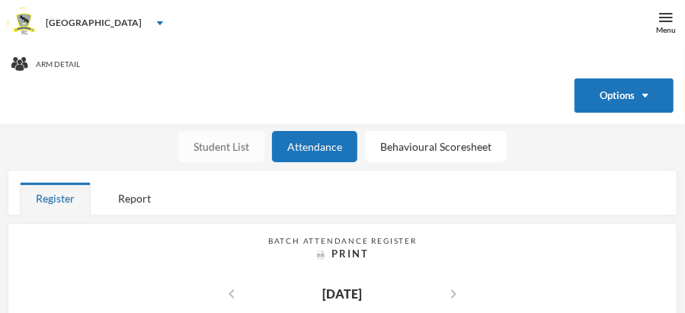
click at [219, 144] on div "Student List" at bounding box center [221, 146] width 86 height 31
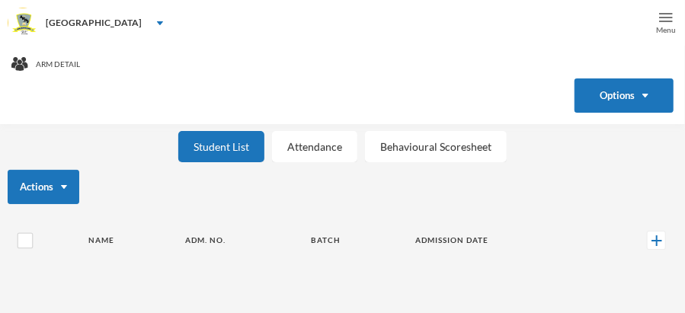
click at [660, 14] on img at bounding box center [666, 18] width 14 height 14
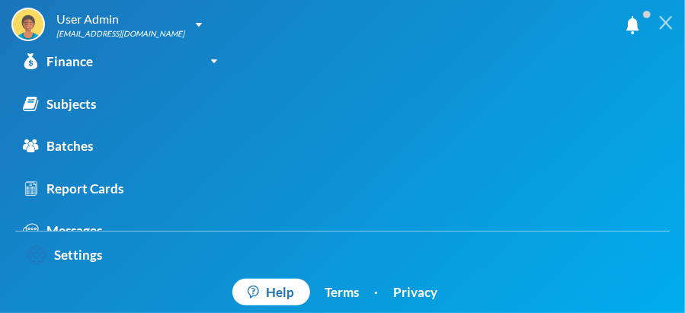
scroll to position [202, 0]
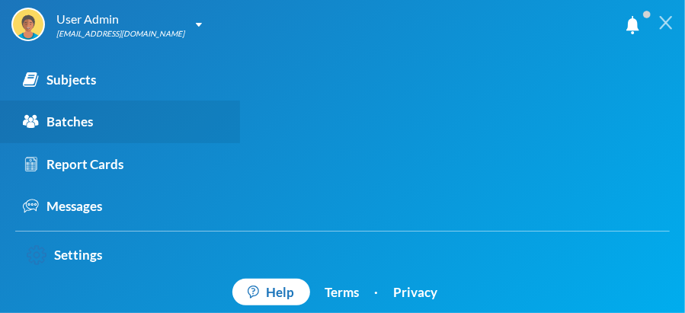
click at [66, 118] on div "Batches" at bounding box center [58, 122] width 70 height 20
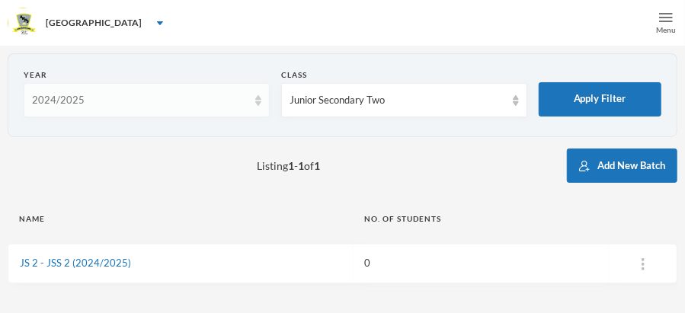
click at [257, 103] on img at bounding box center [258, 100] width 6 height 11
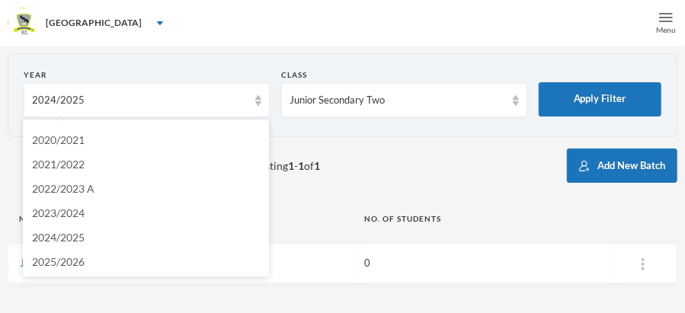
scroll to position [44, 0]
click at [87, 258] on li "2025/2026" at bounding box center [146, 261] width 246 height 24
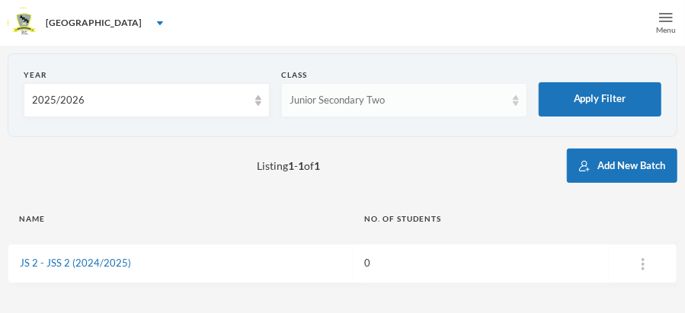
click at [517, 101] on img at bounding box center [516, 100] width 6 height 11
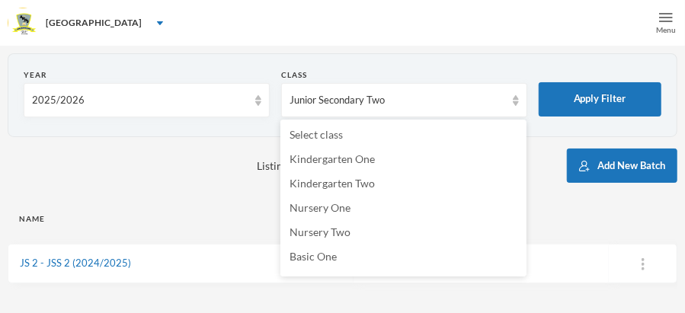
scroll to position [264, 0]
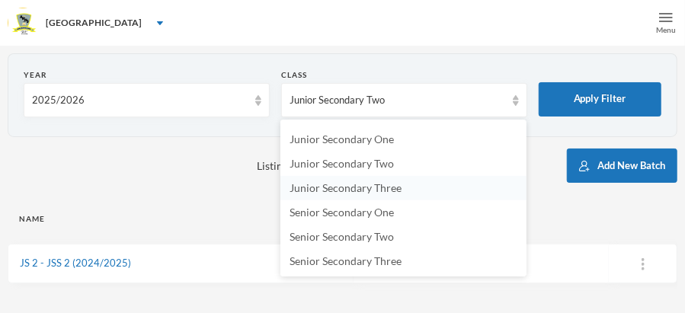
click at [373, 190] on span "Junior Secondary Three" at bounding box center [346, 187] width 112 height 13
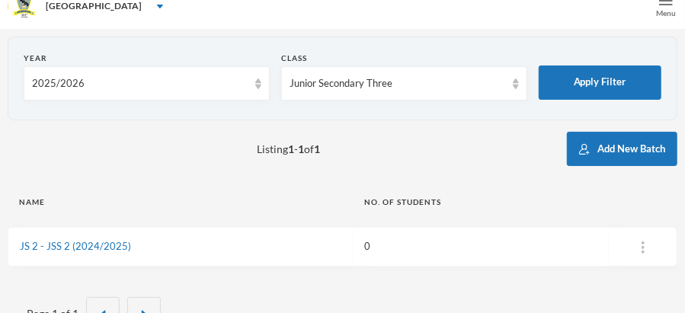
scroll to position [0, 0]
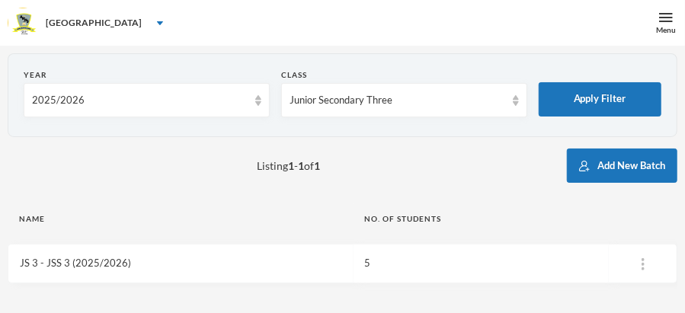
click at [79, 262] on link "JS 3 - JSS 3 (2025/2026)" at bounding box center [75, 263] width 111 height 12
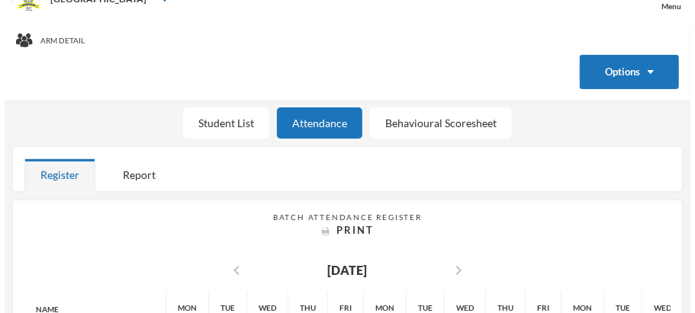
scroll to position [18, 0]
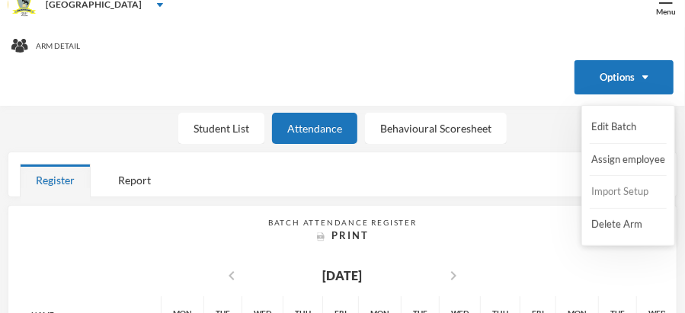
click at [628, 193] on button "Import Setup" at bounding box center [620, 191] width 61 height 27
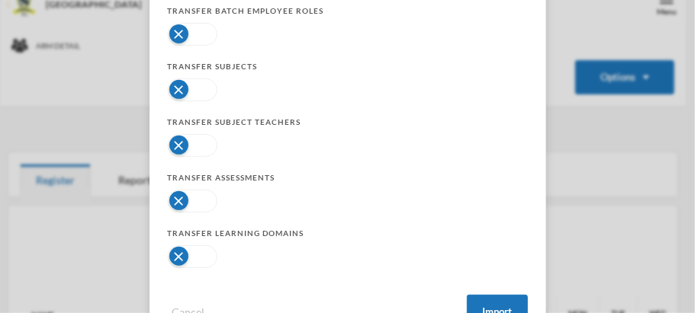
scroll to position [192, 0]
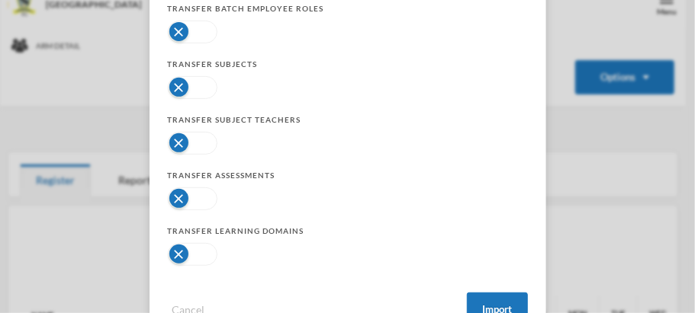
click at [181, 30] on button "button" at bounding box center [193, 32] width 50 height 23
click at [175, 84] on button "button" at bounding box center [193, 87] width 50 height 23
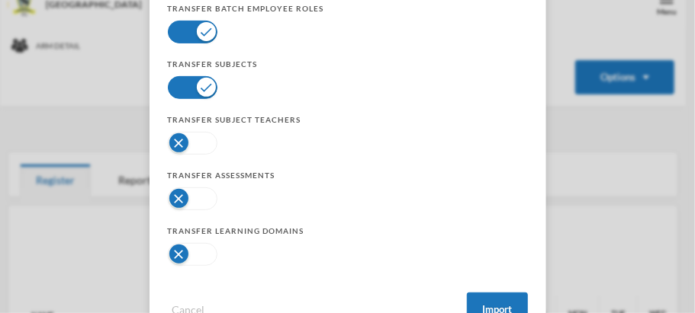
click at [174, 137] on button "button" at bounding box center [193, 143] width 50 height 23
click at [180, 194] on button "button" at bounding box center [193, 199] width 50 height 23
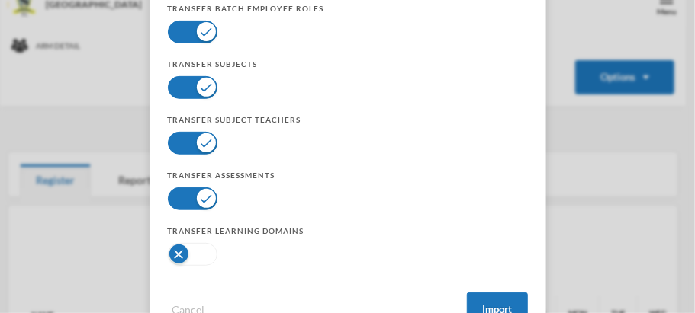
click at [173, 252] on button "button" at bounding box center [193, 254] width 50 height 23
click at [501, 300] on button "Import" at bounding box center [497, 310] width 61 height 34
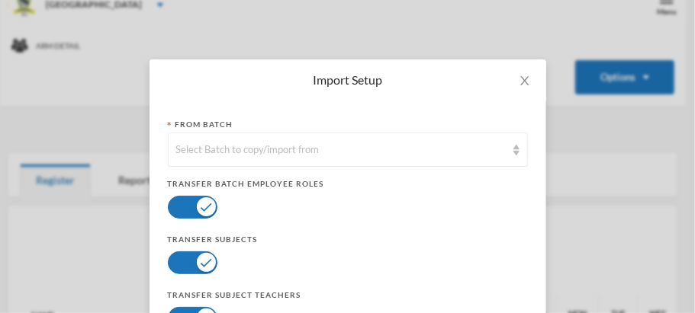
scroll to position [18, 0]
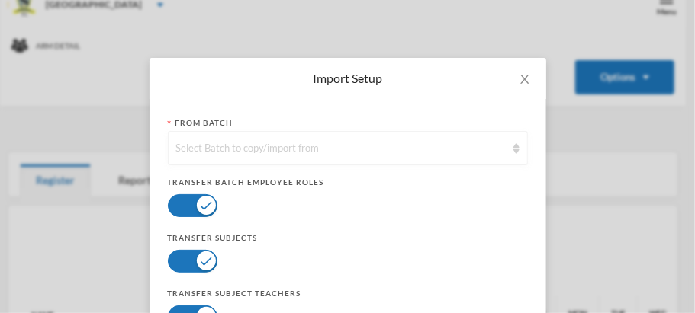
click at [513, 150] on img at bounding box center [516, 148] width 6 height 11
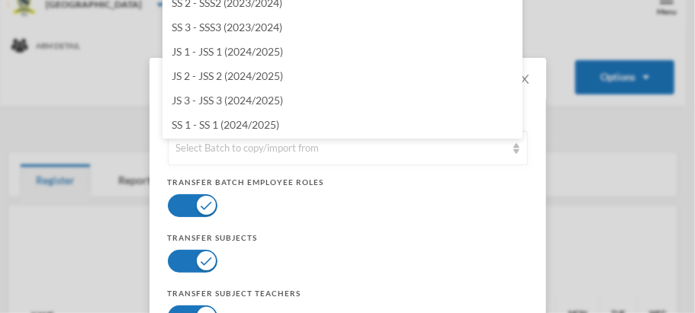
scroll to position [1208, 0]
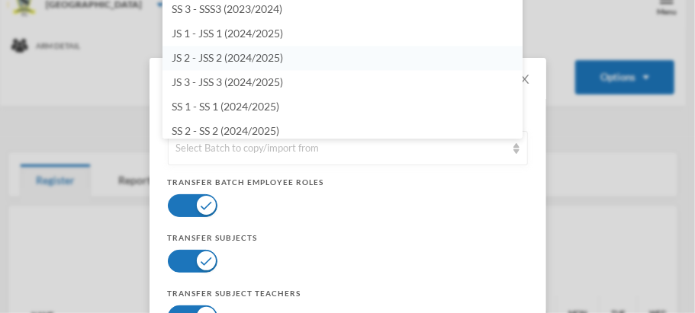
click at [267, 57] on span "JS 2 - JSS 2 (2024/2025)" at bounding box center [227, 57] width 111 height 13
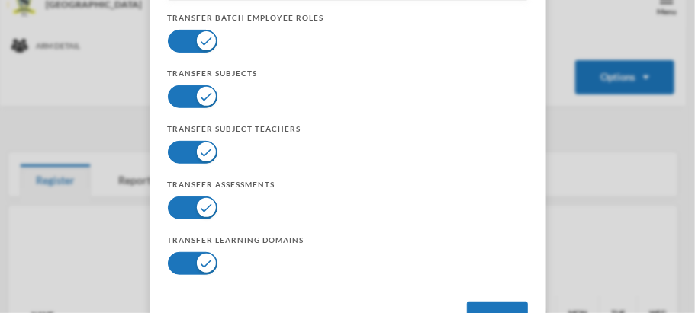
scroll to position [242, 0]
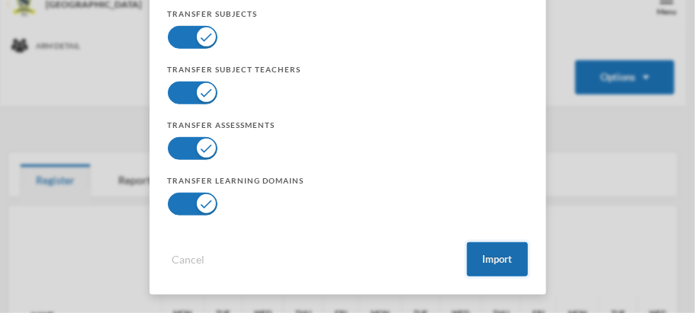
click at [491, 255] on button "Import" at bounding box center [497, 259] width 61 height 34
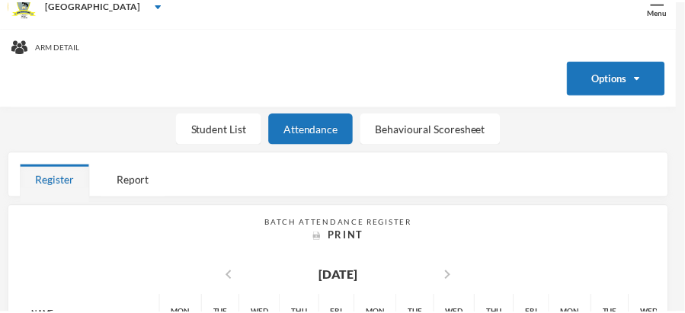
scroll to position [166, 0]
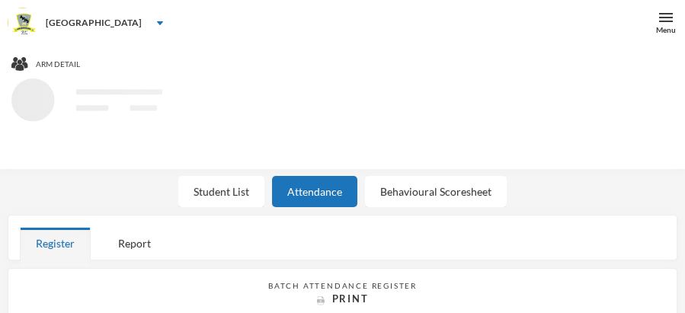
scroll to position [18, 0]
